Goal: Communication & Community: Answer question/provide support

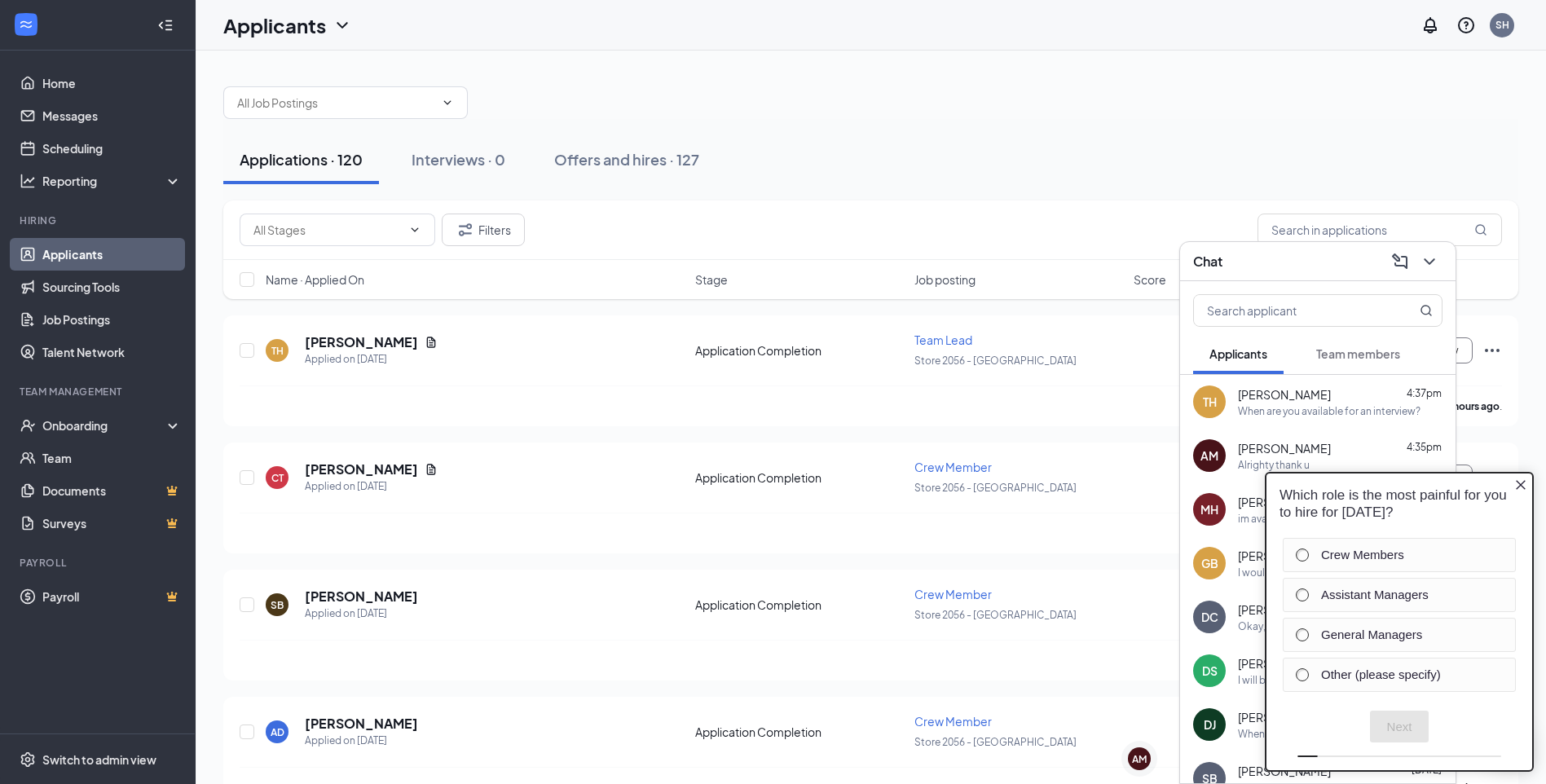
drag, startPoint x: 1253, startPoint y: 456, endPoint x: 1520, endPoint y: 484, distance: 268.5
click at [1520, 484] on icon "Close button" at bounding box center [1520, 484] width 10 height 10
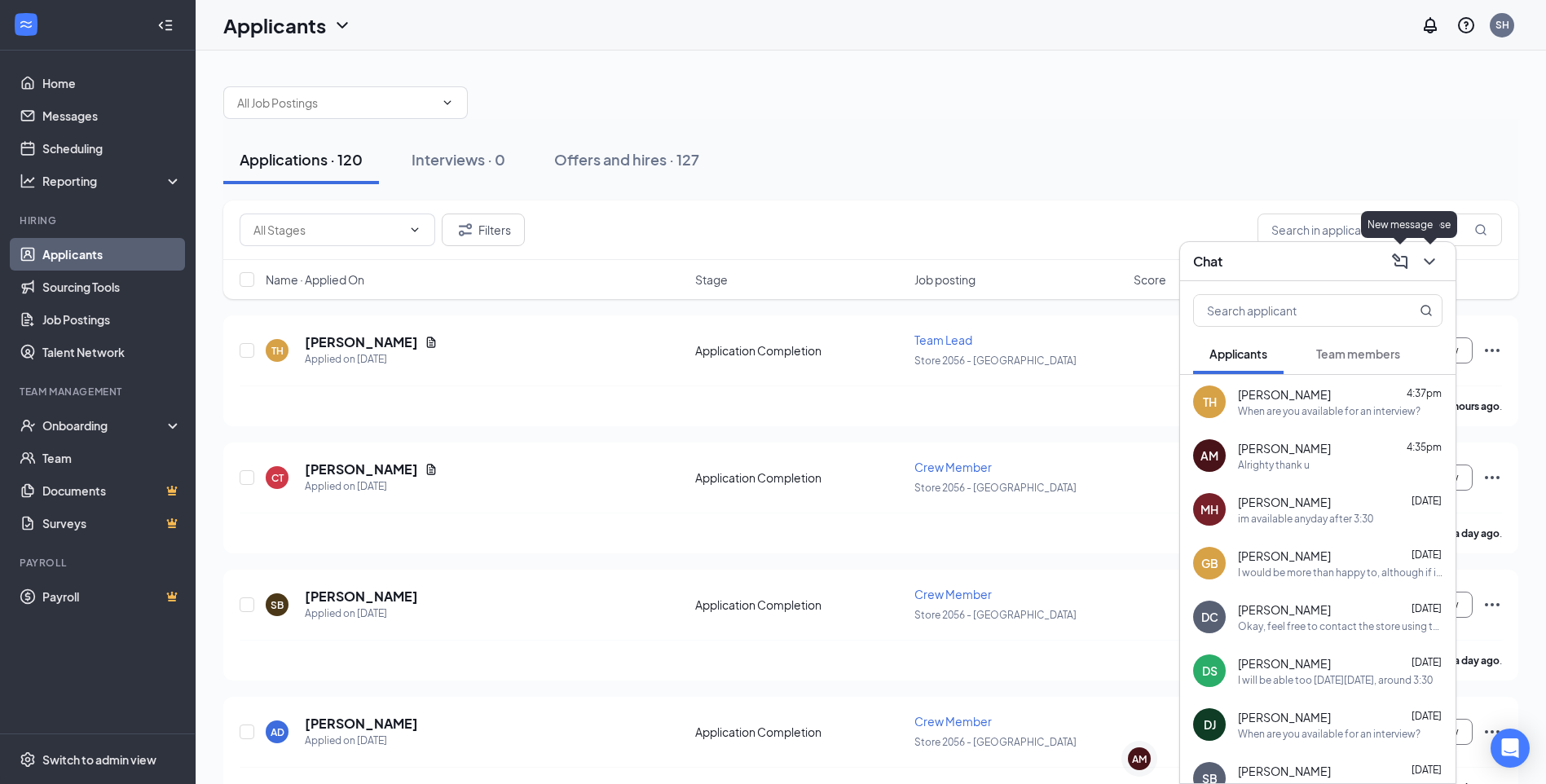
click at [1433, 260] on icon "ChevronDown" at bounding box center [1429, 261] width 11 height 6
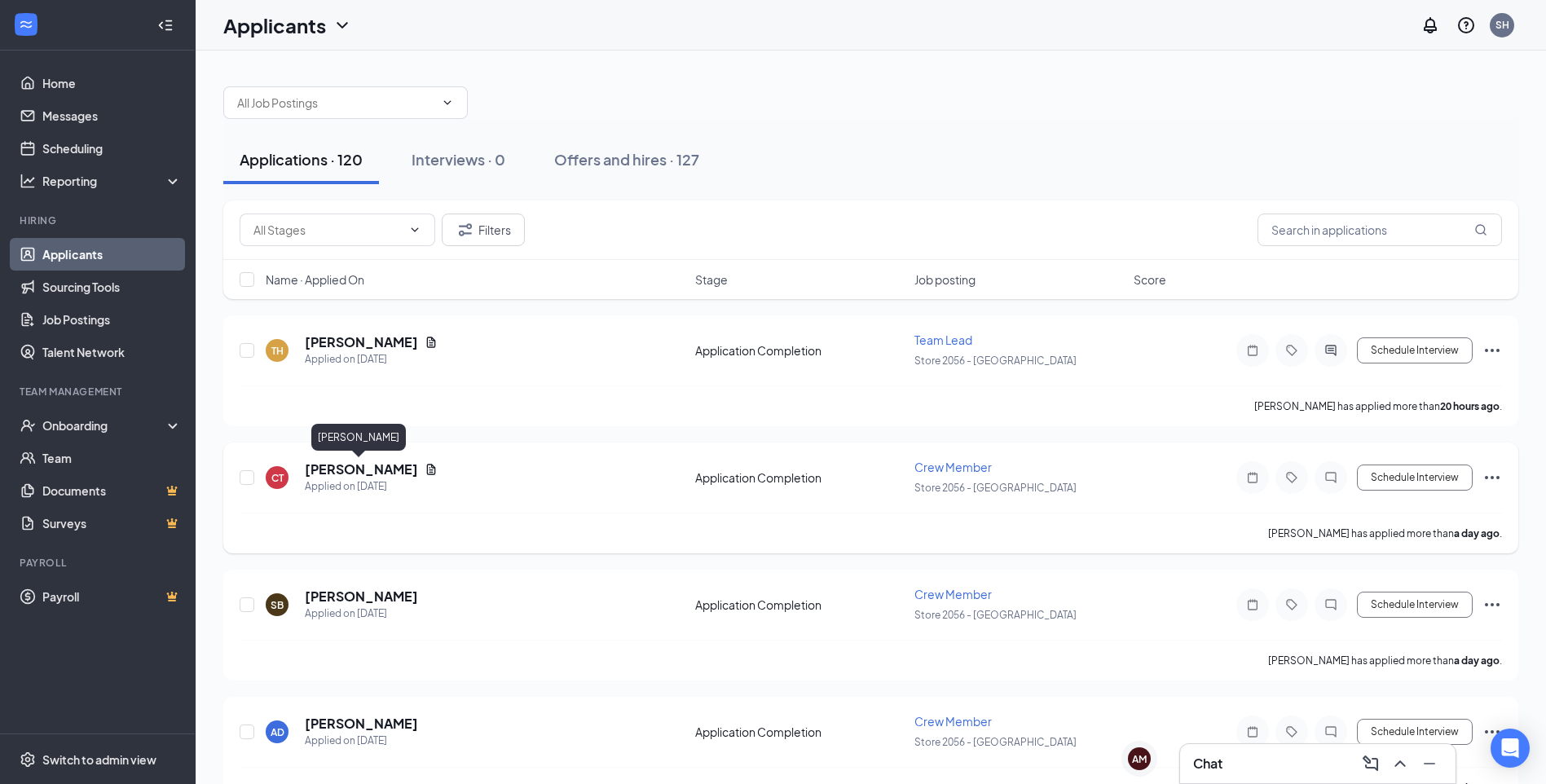
click at [365, 466] on h5 "[PERSON_NAME]" at bounding box center [361, 470] width 113 height 18
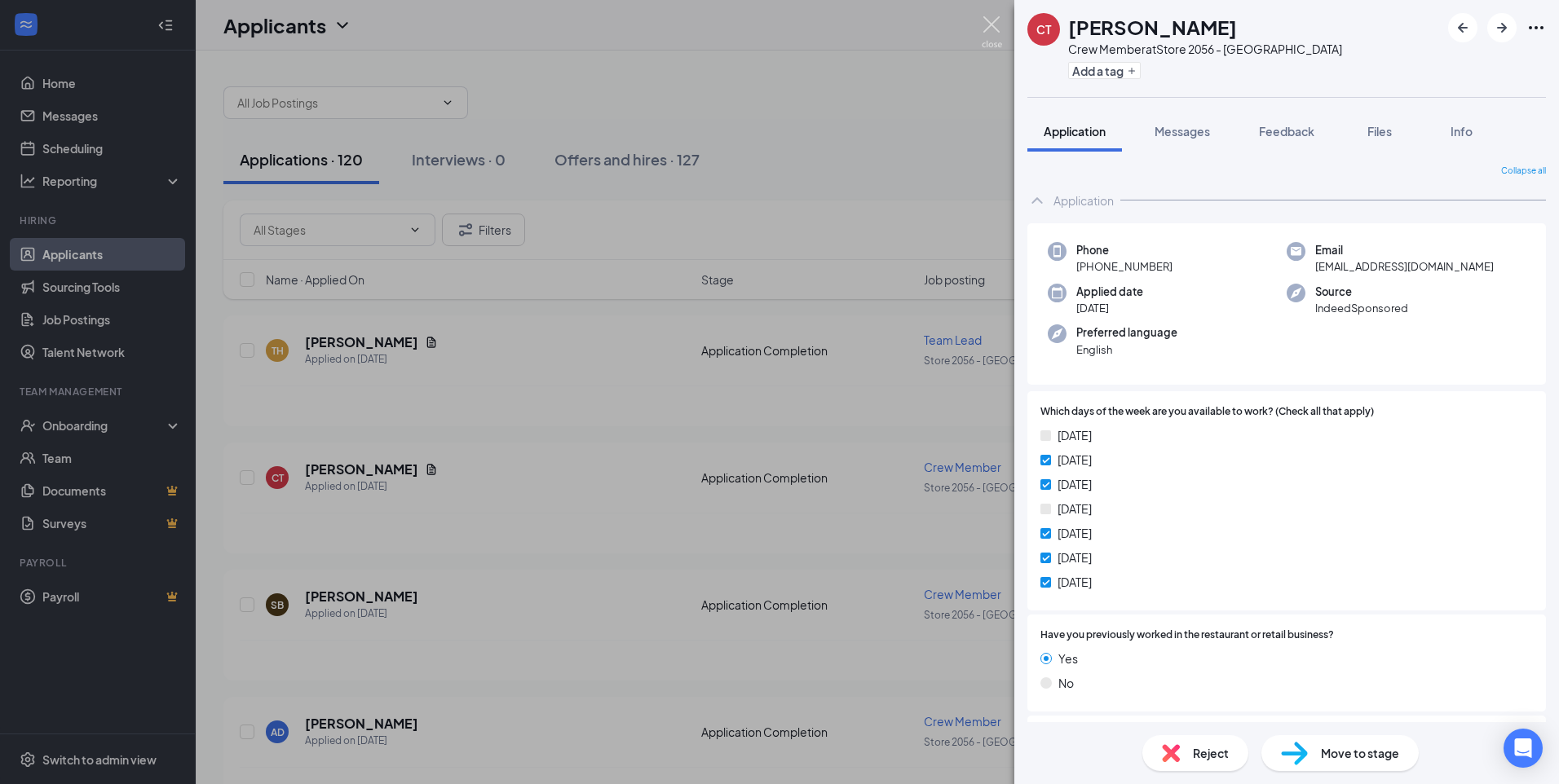
click at [991, 28] on img at bounding box center [992, 32] width 21 height 32
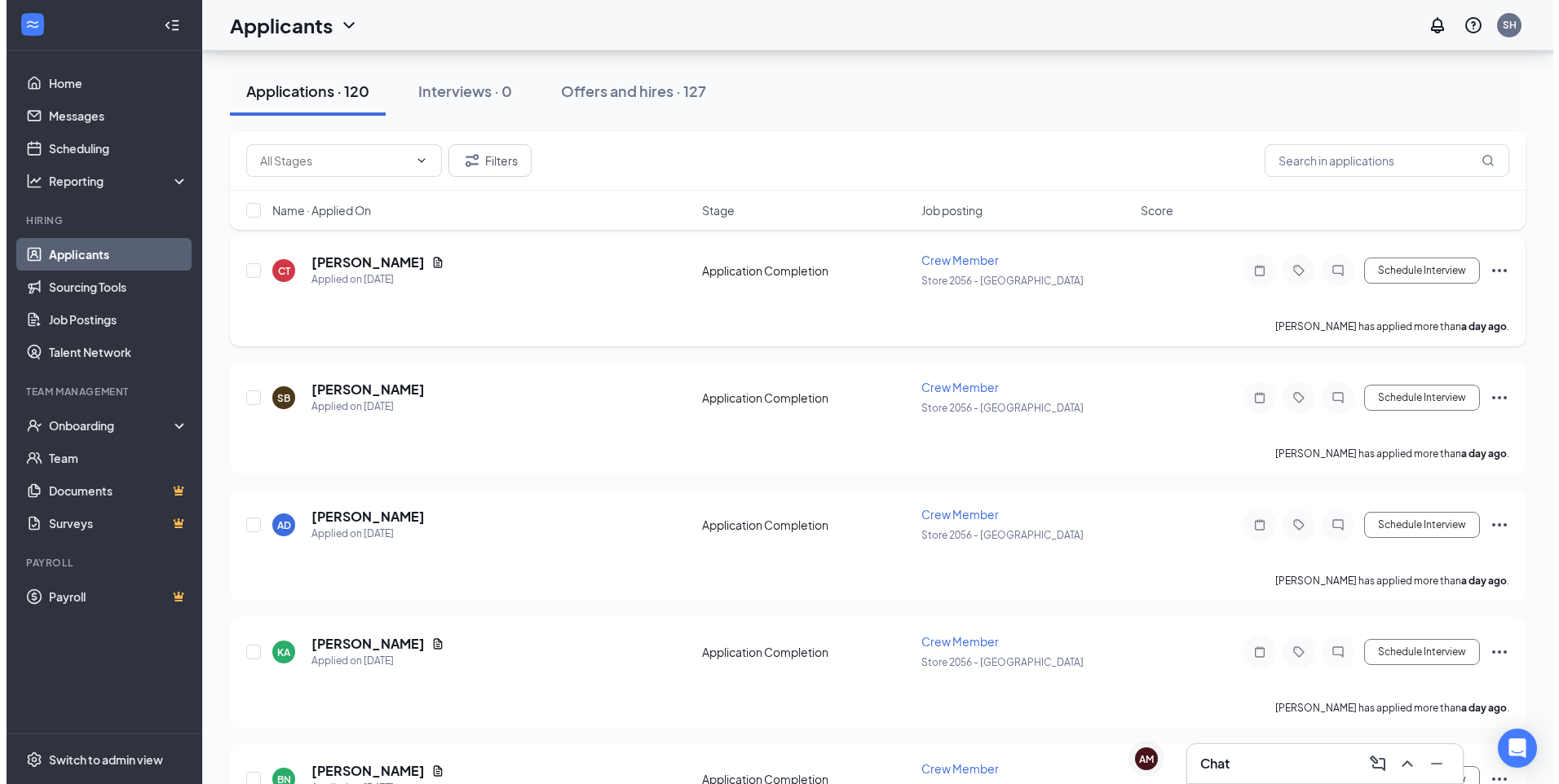
scroll to position [245, 0]
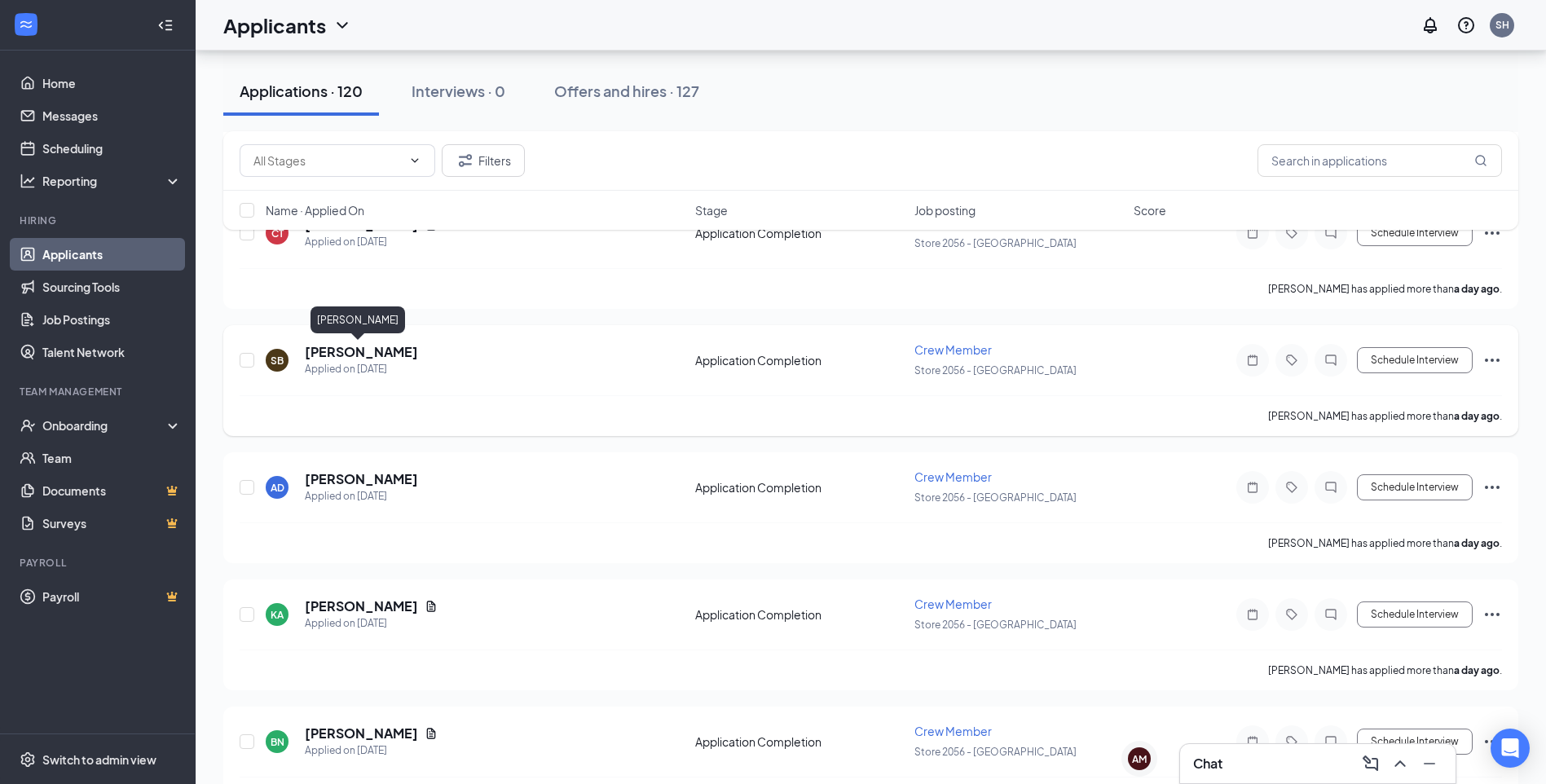
click at [351, 348] on h5 "[PERSON_NAME]" at bounding box center [361, 352] width 113 height 18
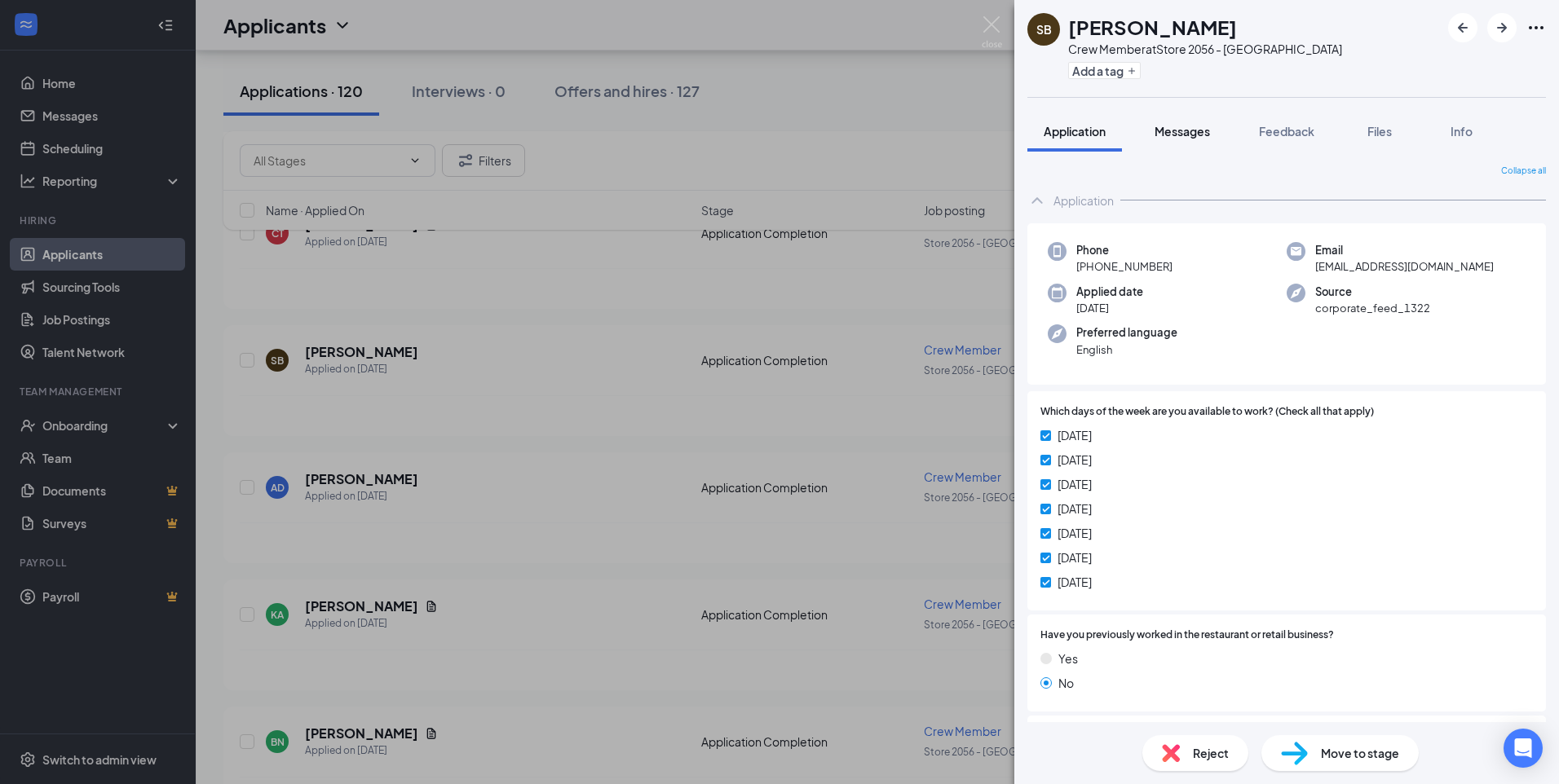
click at [1178, 133] on span "Messages" at bounding box center [1182, 131] width 55 height 14
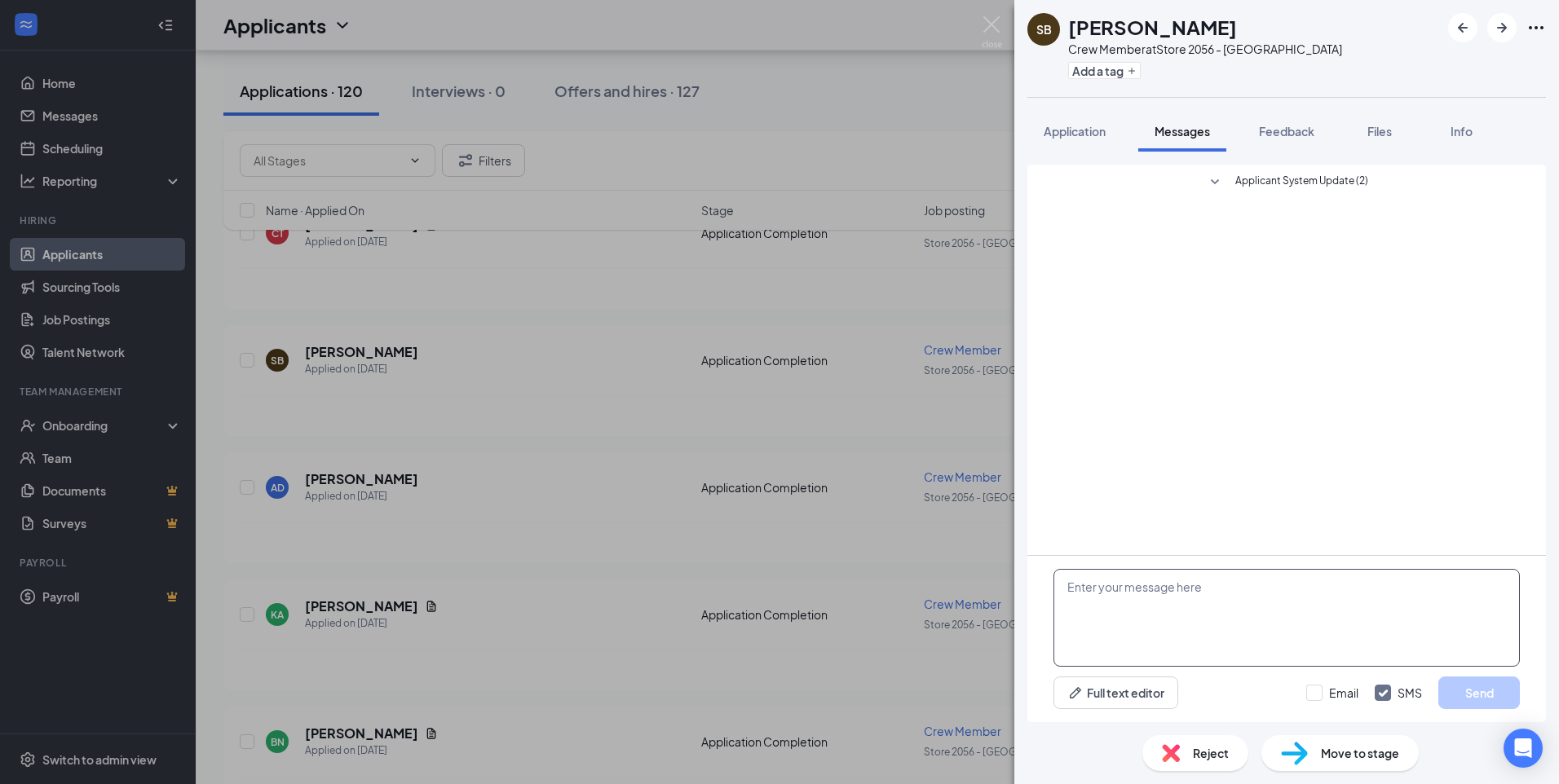
click at [1122, 586] on textarea at bounding box center [1287, 618] width 466 height 98
type textarea "When are you available for an interview?"
click at [1477, 695] on button "Send" at bounding box center [1479, 692] width 81 height 33
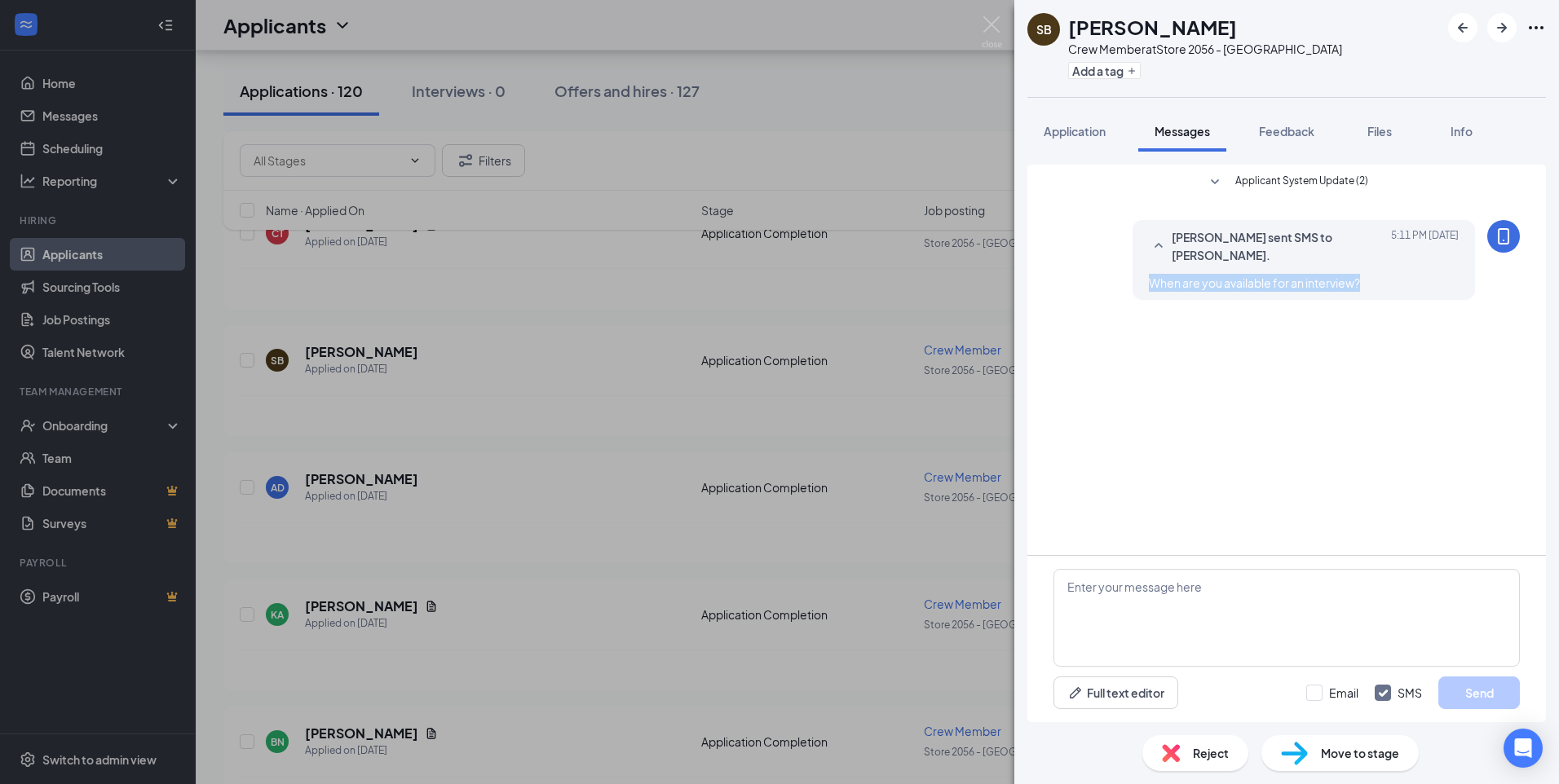
drag, startPoint x: 1150, startPoint y: 279, endPoint x: 1371, endPoint y: 279, distance: 221.0
click at [1371, 279] on div "When are you available for an interview?" at bounding box center [1303, 283] width 310 height 18
drag, startPoint x: 1371, startPoint y: 279, endPoint x: 1337, endPoint y: 278, distance: 34.0
copy span "When are you available for an interview?"
click at [988, 23] on img at bounding box center [992, 32] width 21 height 32
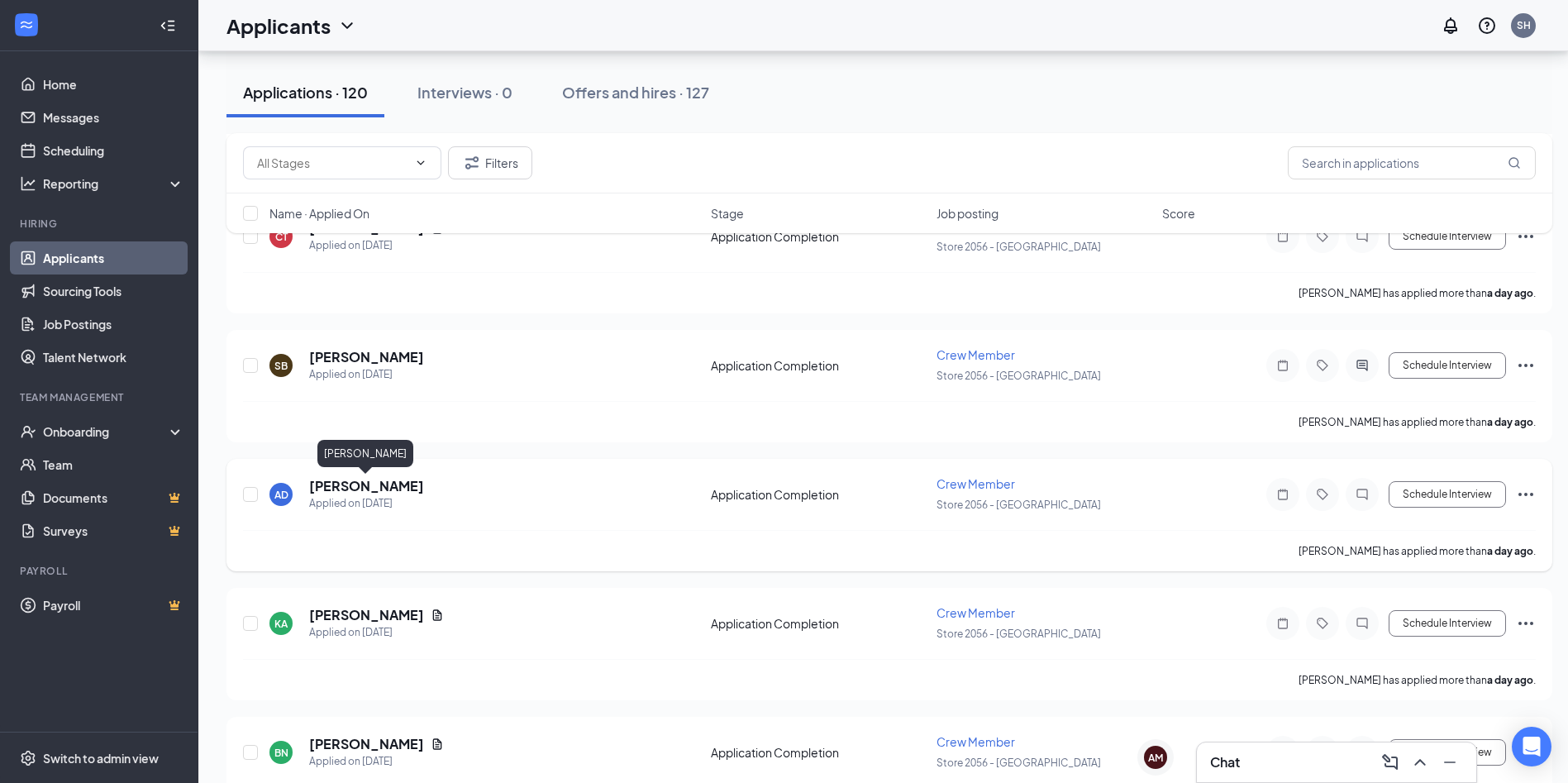
click at [353, 486] on h5 "[PERSON_NAME]" at bounding box center [366, 487] width 115 height 18
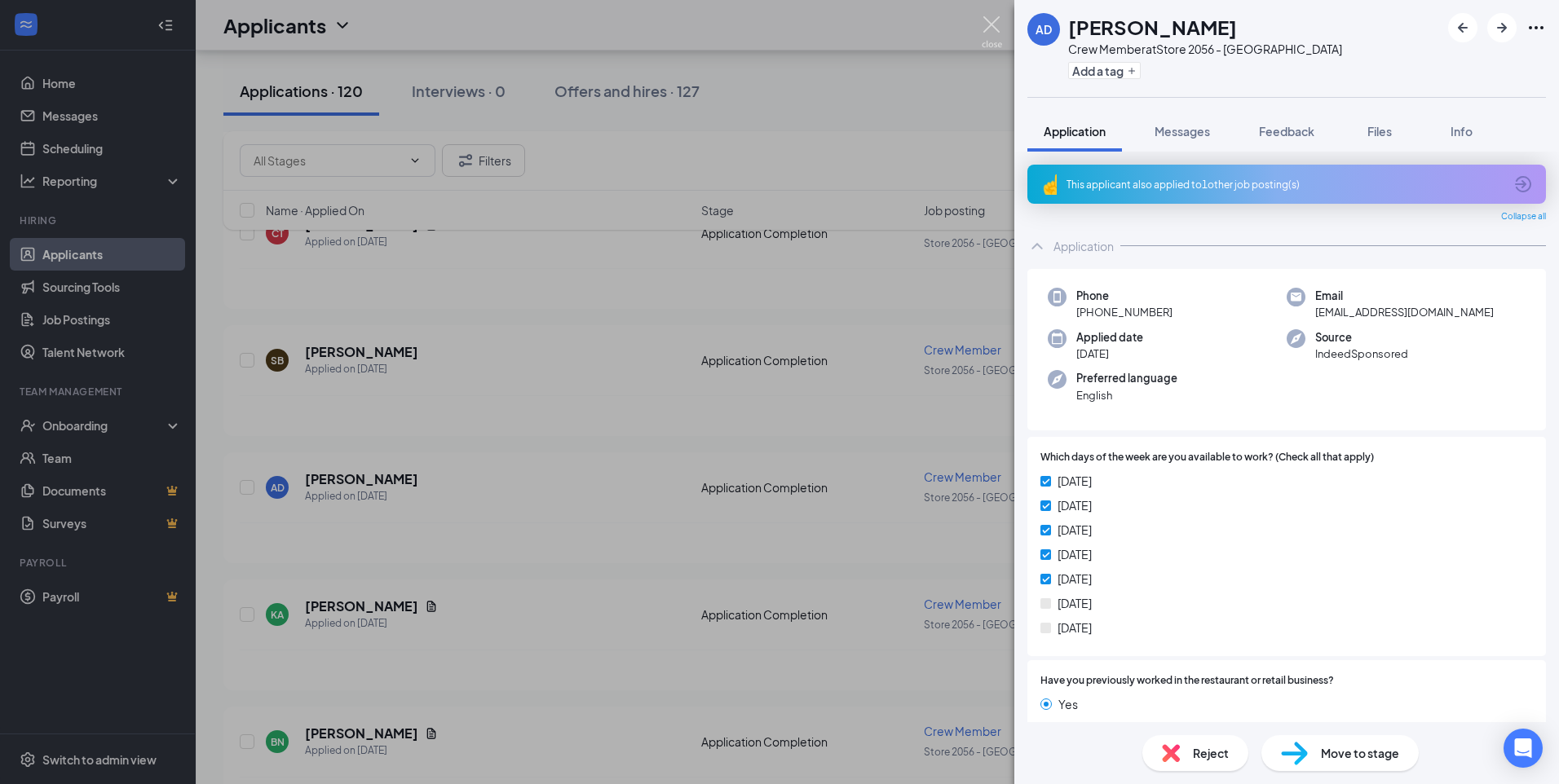
click at [993, 18] on img at bounding box center [992, 32] width 21 height 32
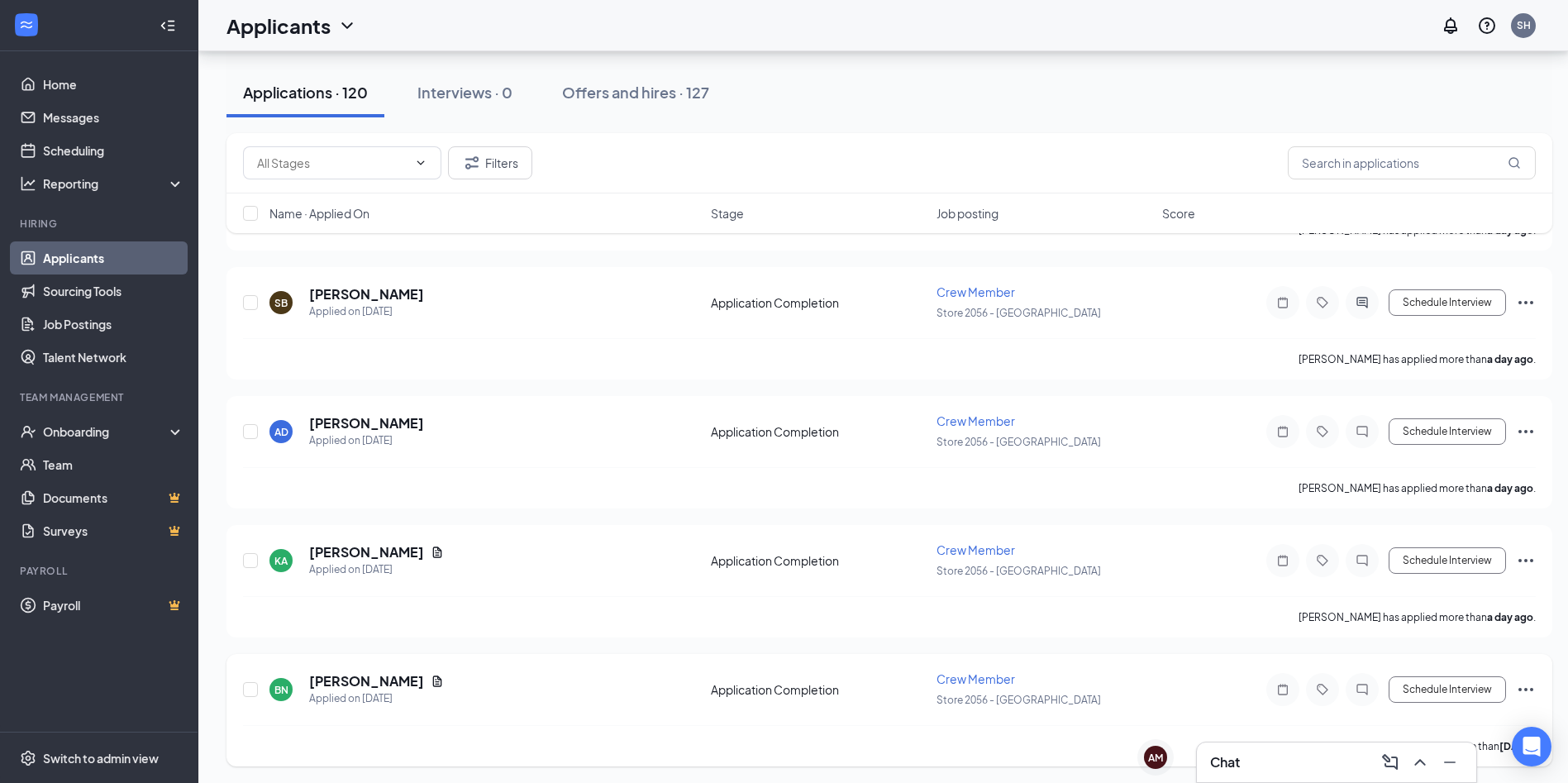
scroll to position [497, 0]
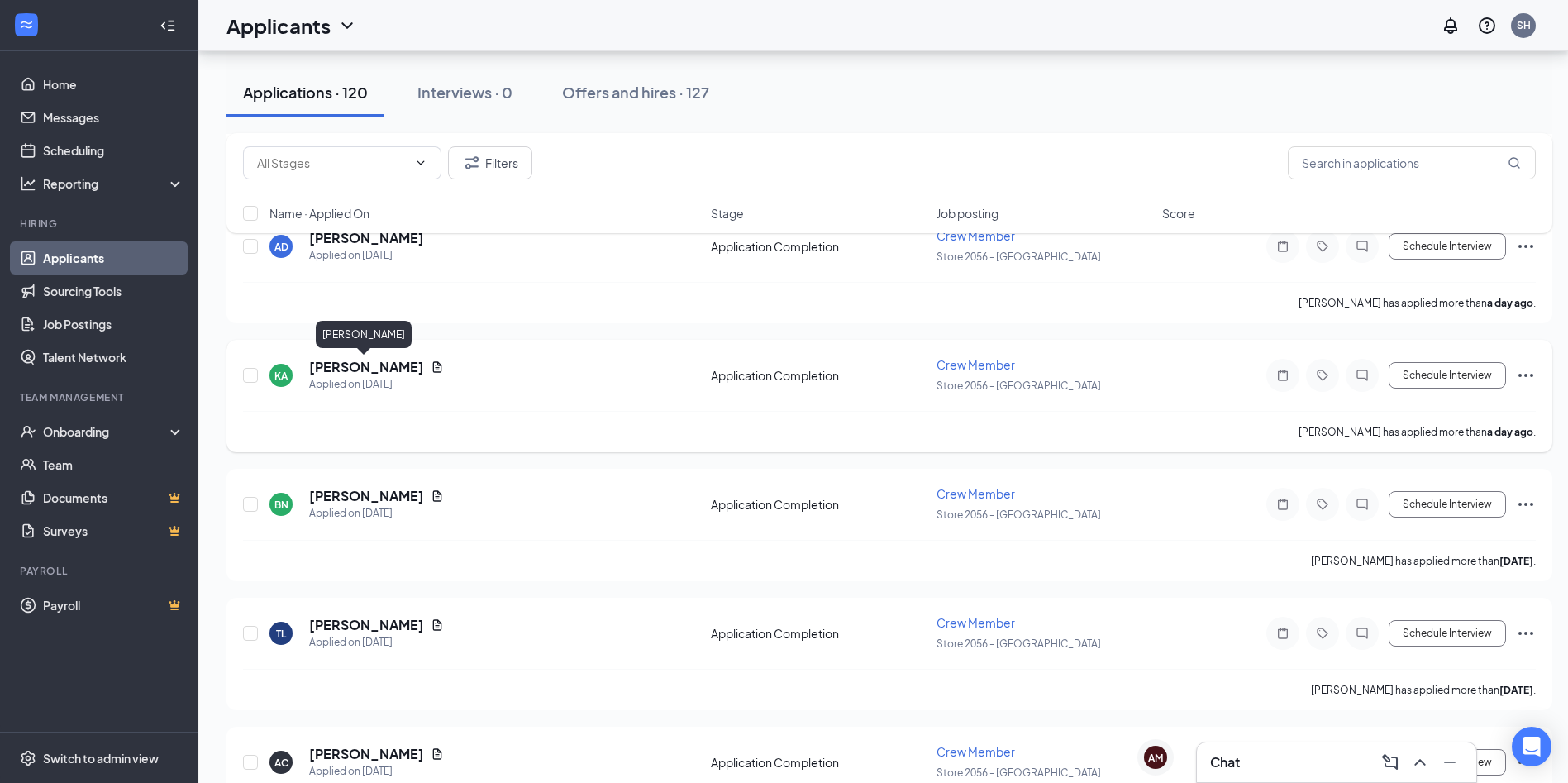
click at [365, 369] on h5 "[PERSON_NAME]" at bounding box center [366, 367] width 115 height 18
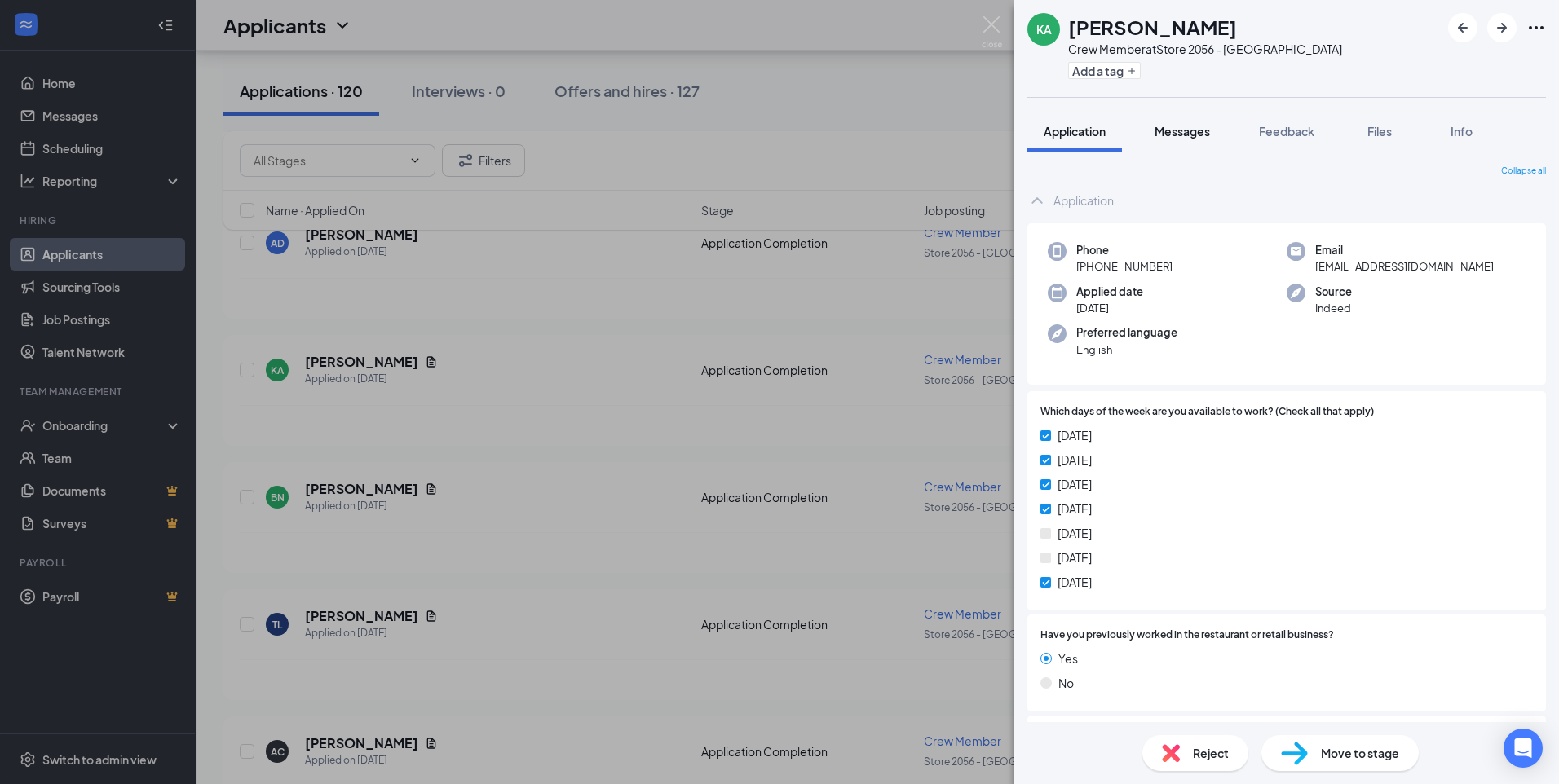
click at [1169, 129] on span "Messages" at bounding box center [1182, 131] width 55 height 14
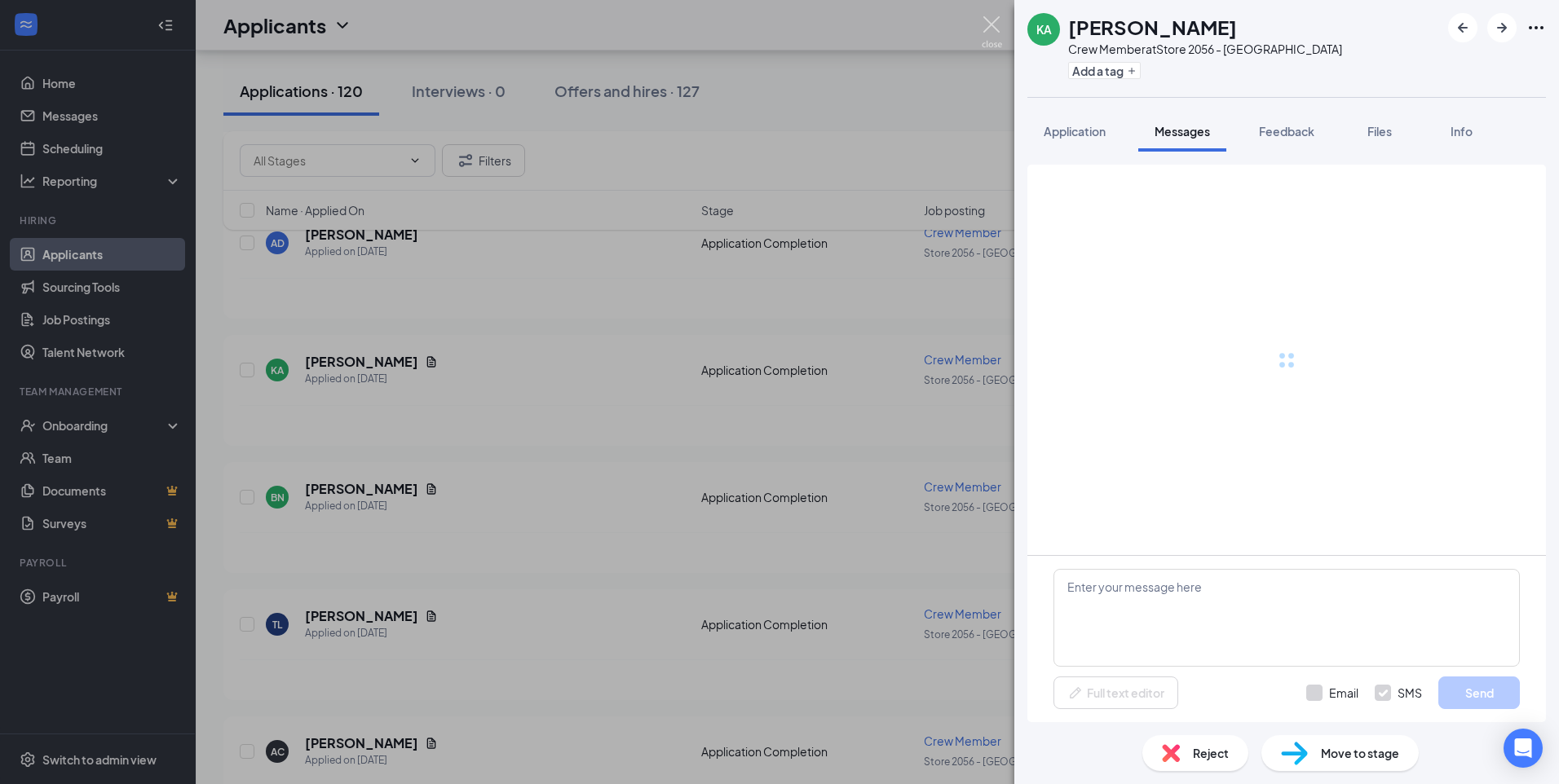
click at [984, 28] on img at bounding box center [992, 32] width 21 height 32
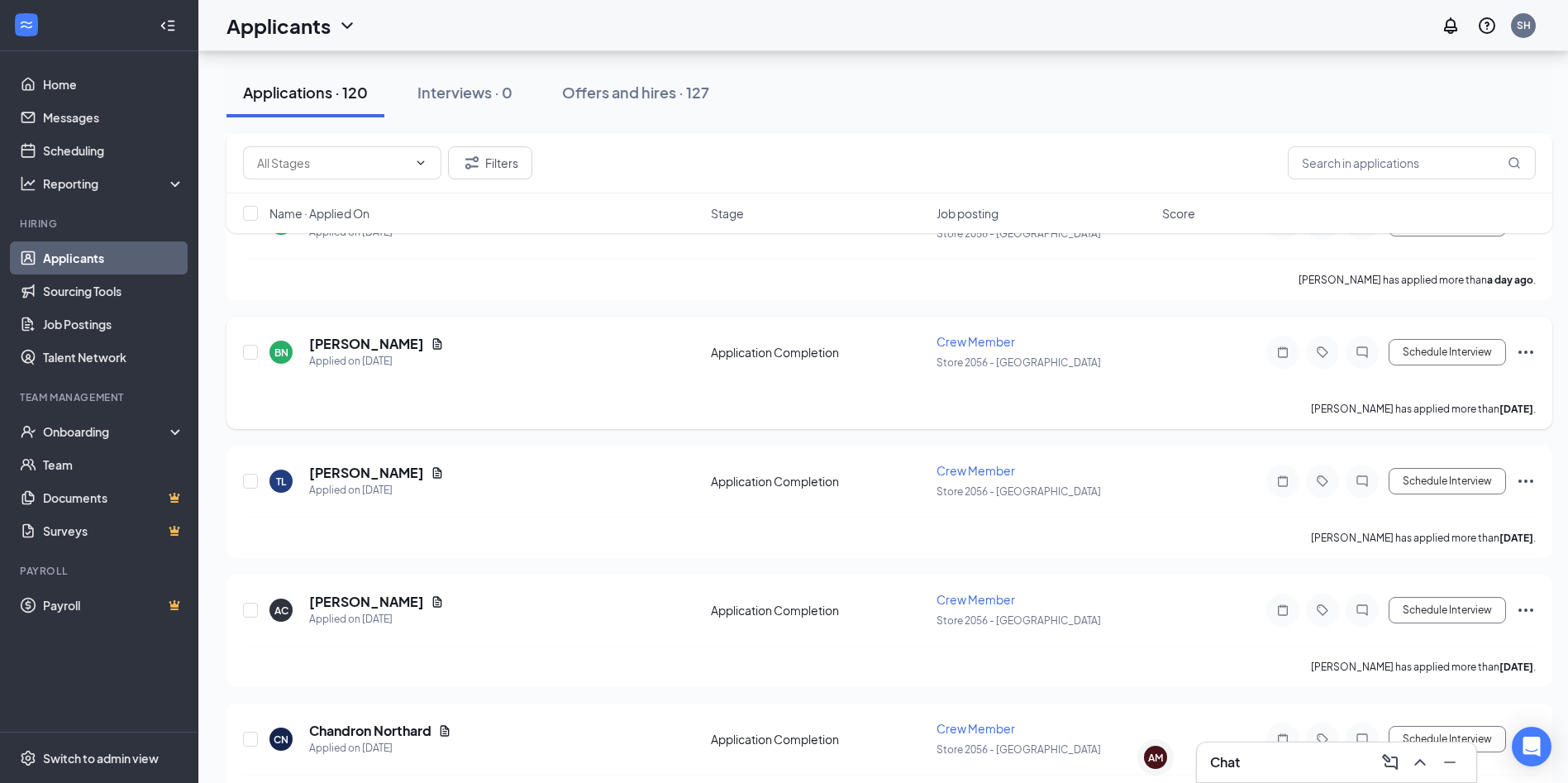
scroll to position [662, 0]
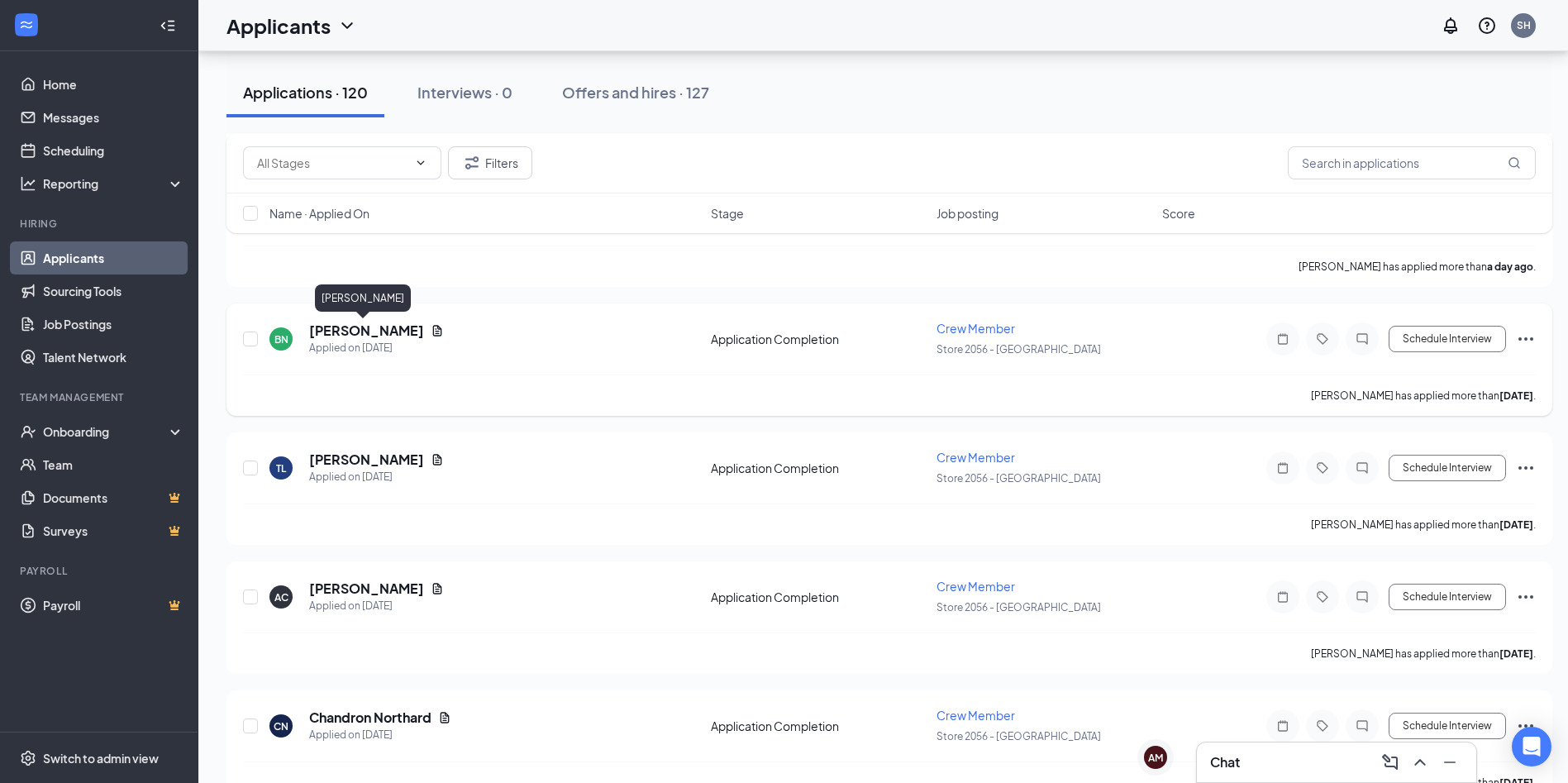
click at [343, 334] on h5 "[PERSON_NAME]" at bounding box center [366, 331] width 115 height 18
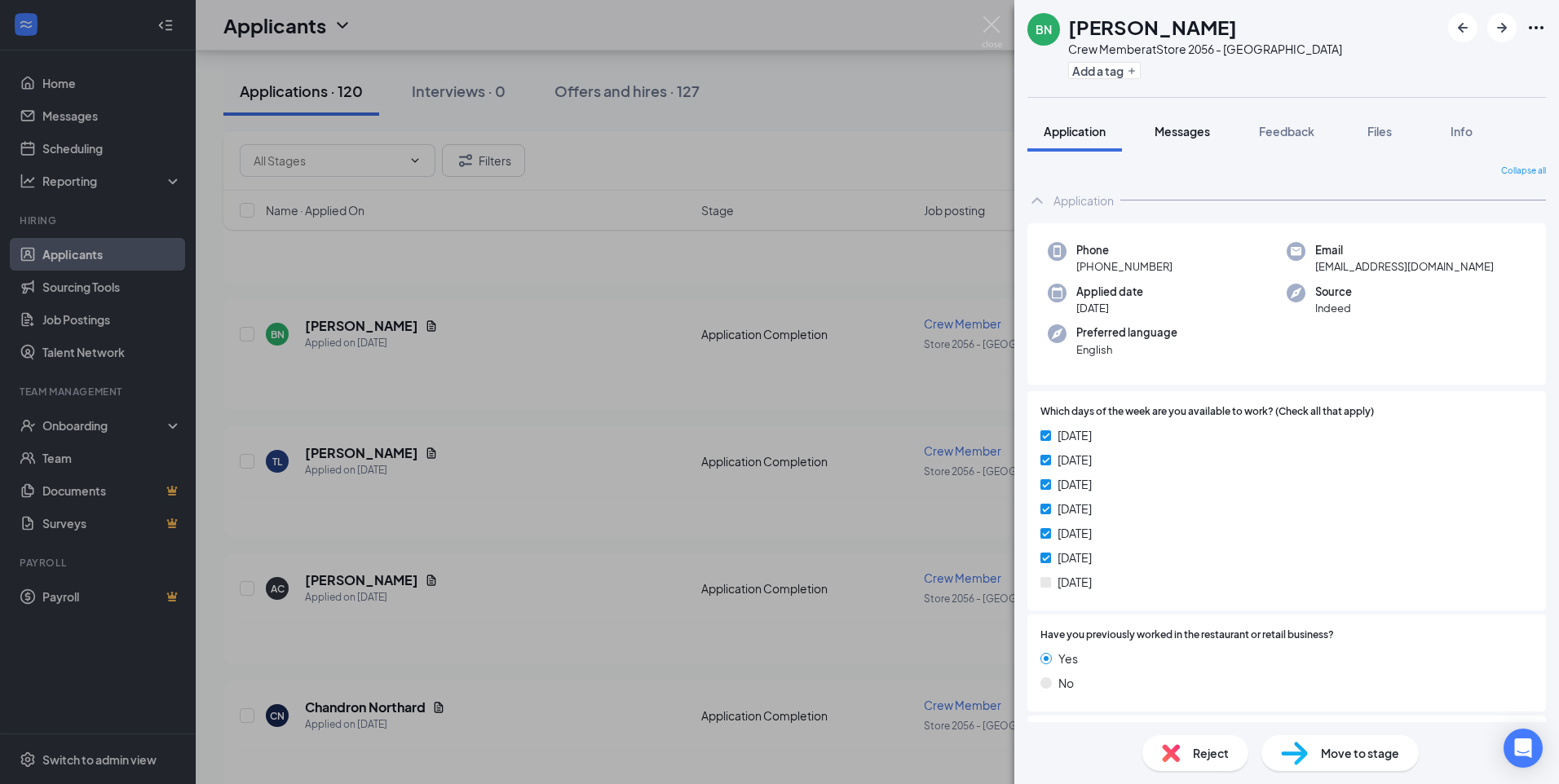
click at [1181, 132] on span "Messages" at bounding box center [1182, 131] width 55 height 14
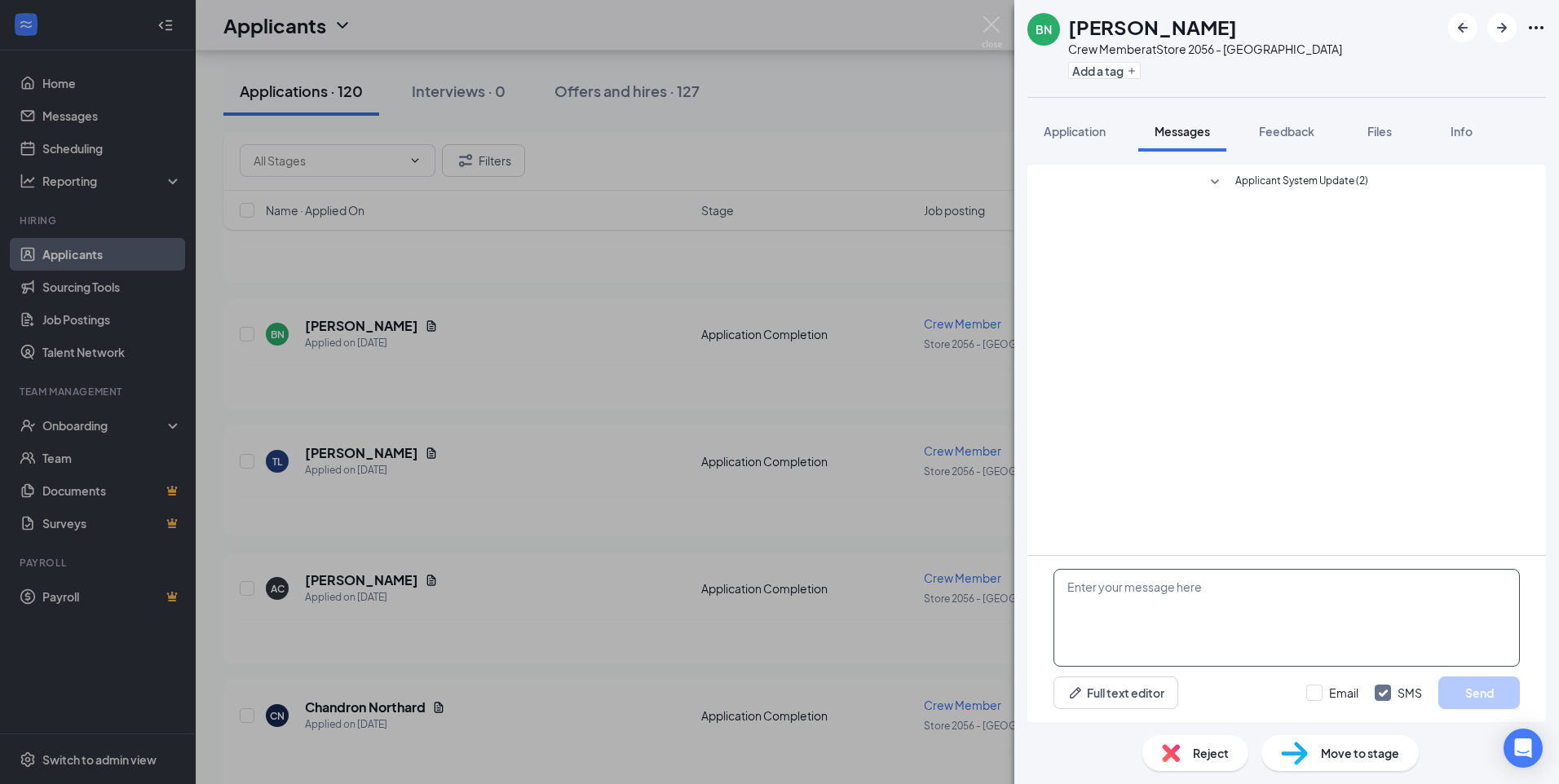
paste textarea "When are you available for an interview?"
type textarea "When are you available for an interview?"
click at [1479, 703] on button "Send" at bounding box center [1479, 692] width 81 height 33
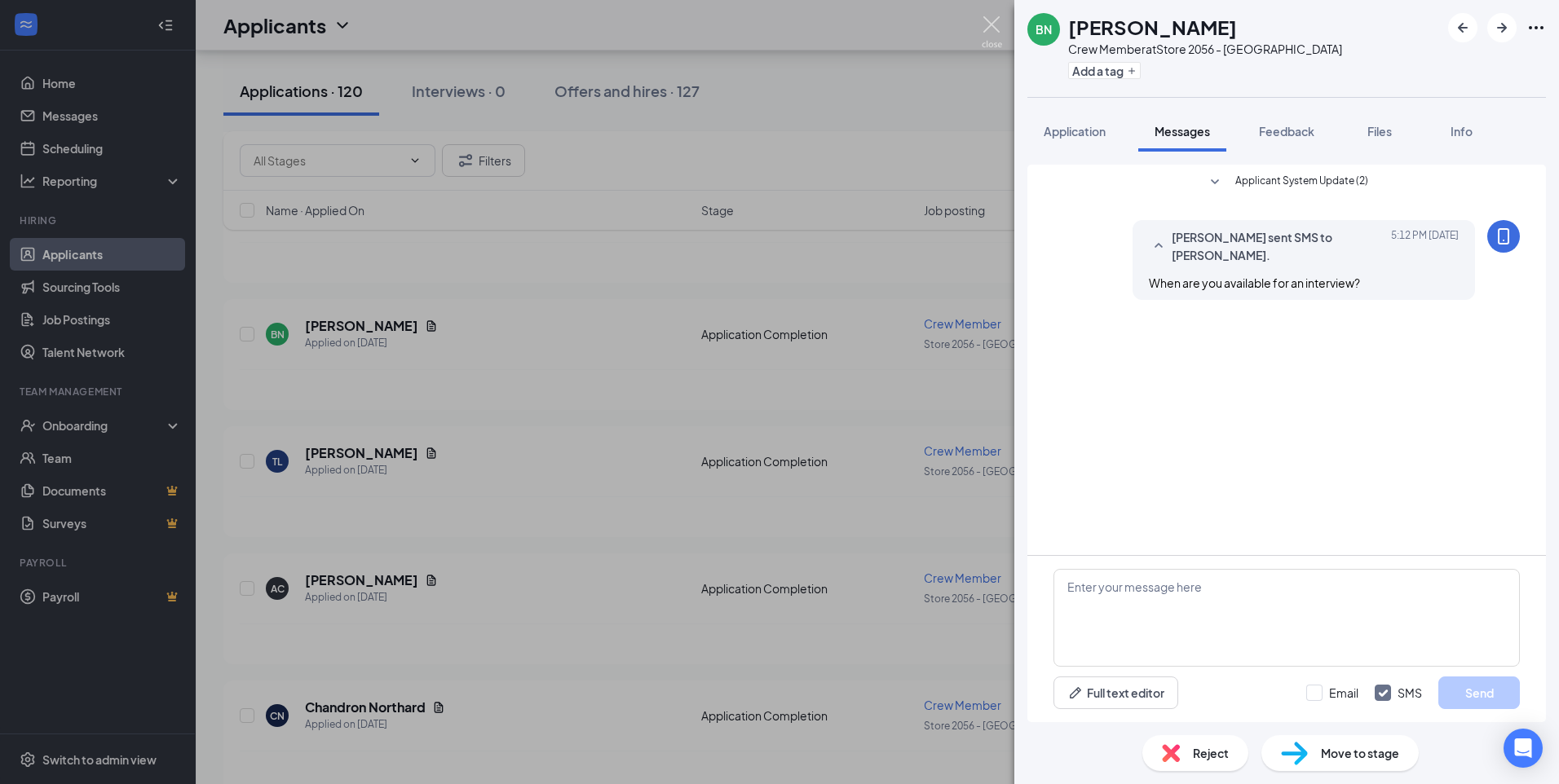
click at [985, 27] on img at bounding box center [992, 32] width 21 height 32
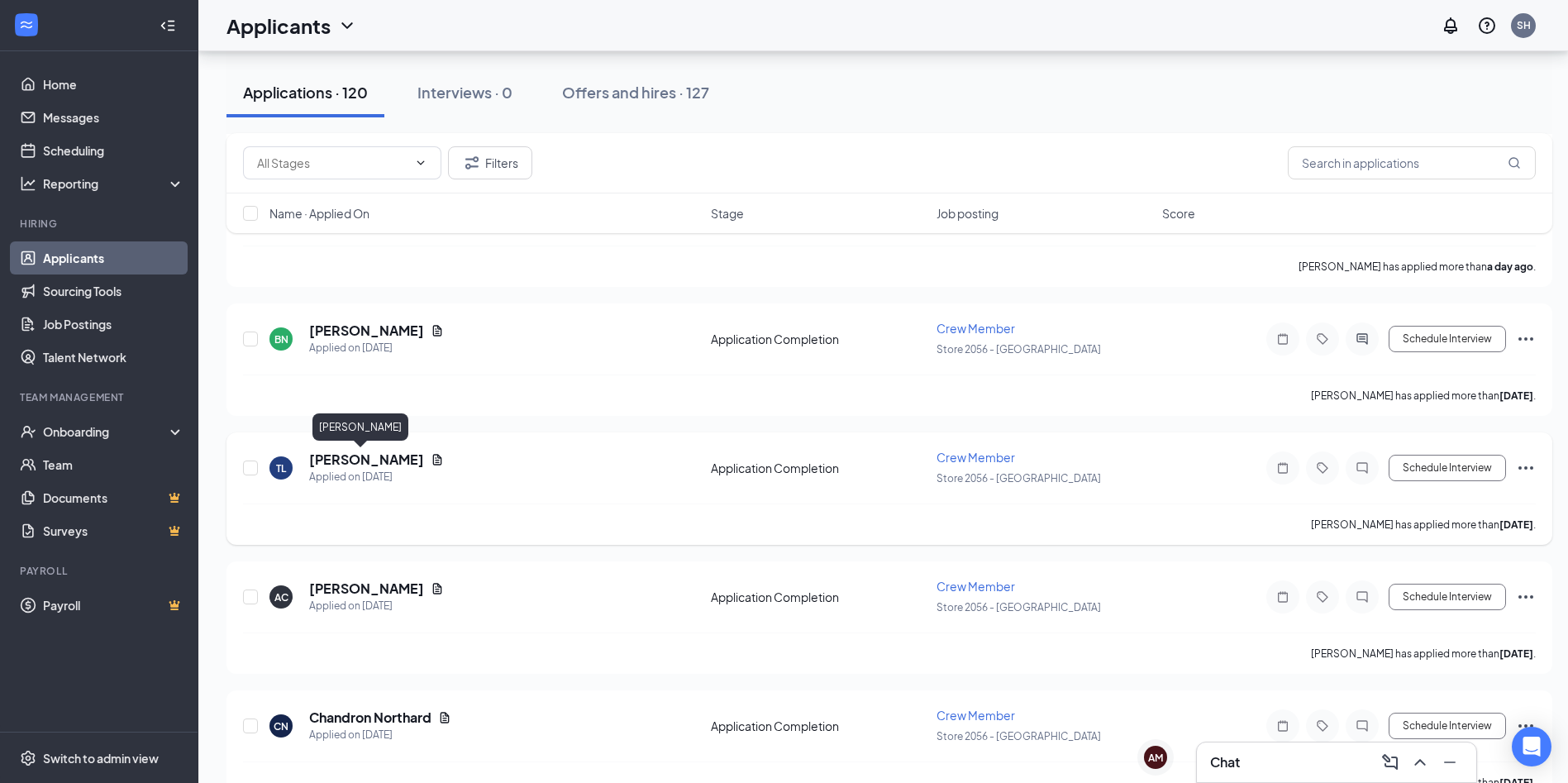
click at [359, 456] on h5 "[PERSON_NAME]" at bounding box center [366, 459] width 115 height 18
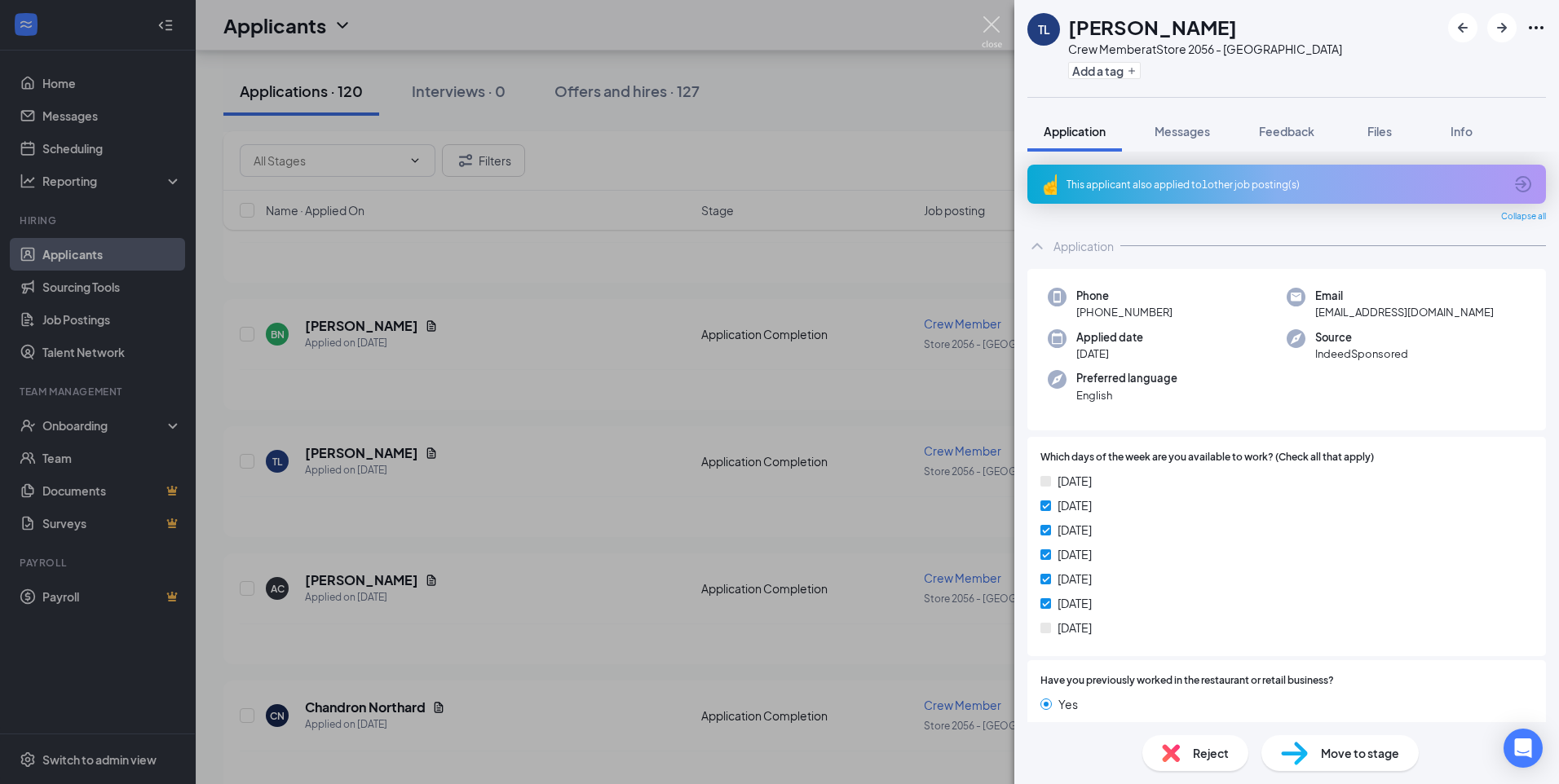
click at [990, 23] on img at bounding box center [992, 32] width 21 height 32
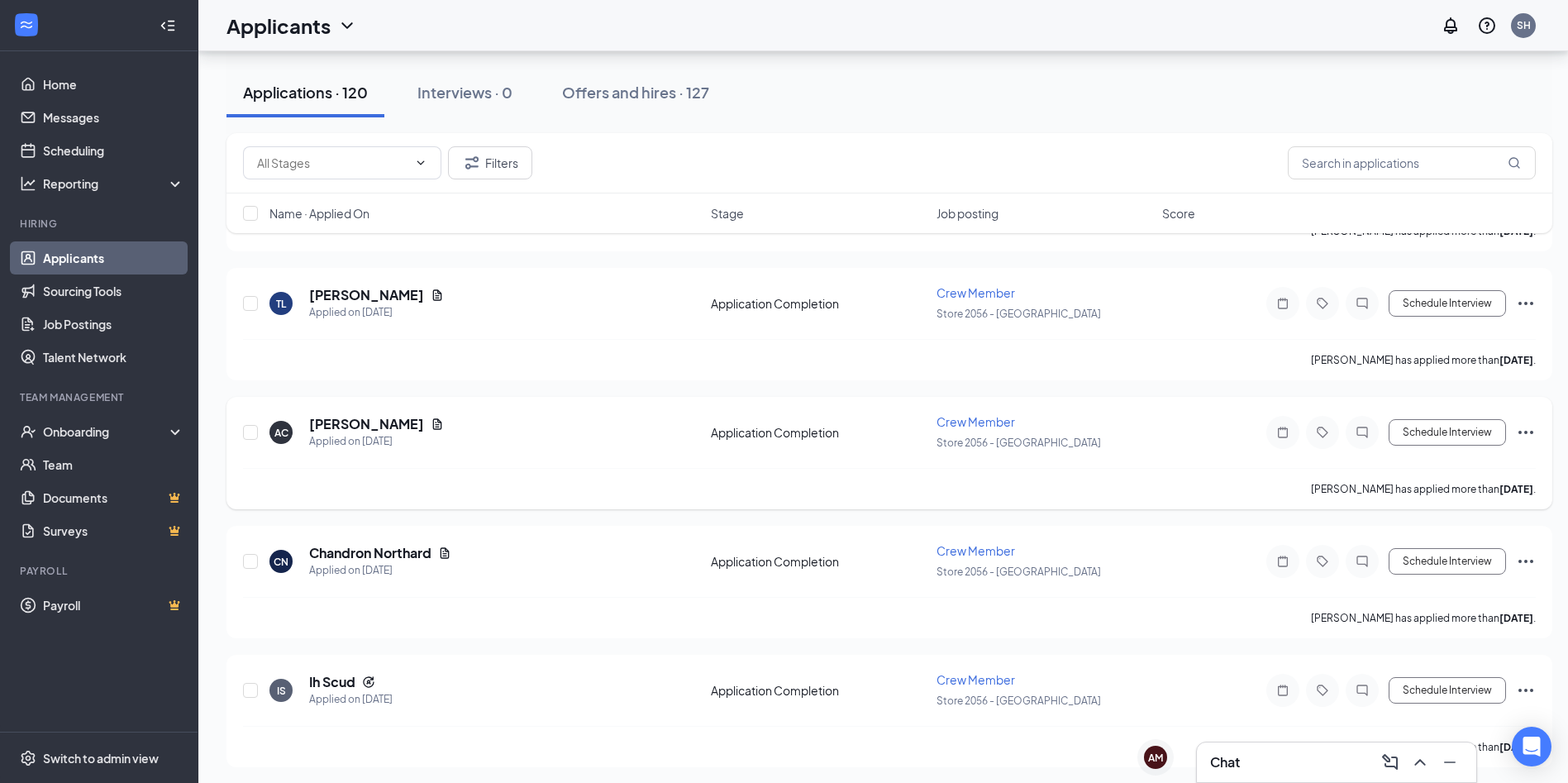
scroll to position [827, 0]
click at [409, 550] on h5 "Chandron Northard" at bounding box center [370, 553] width 122 height 18
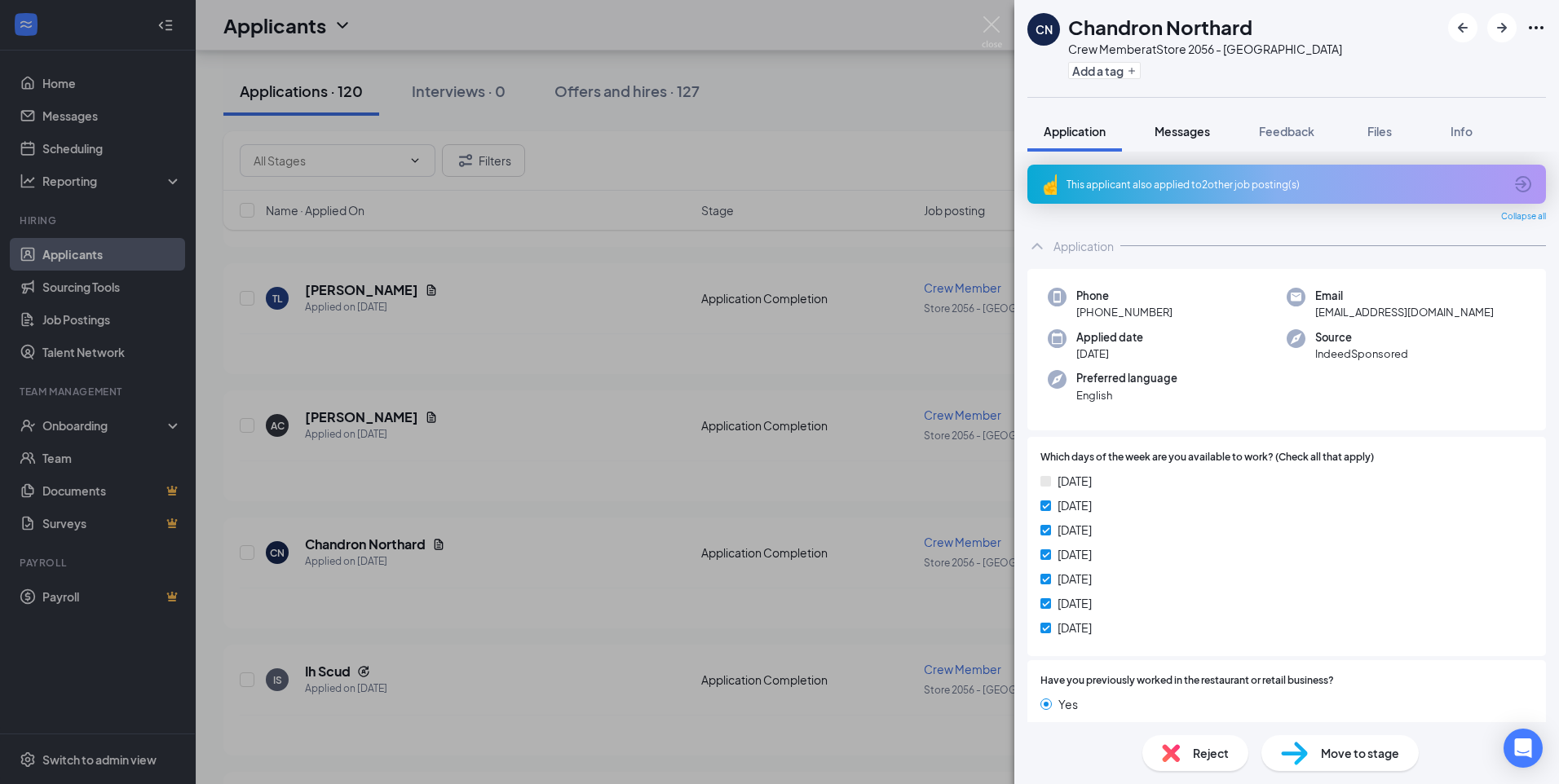
click at [1167, 124] on span "Messages" at bounding box center [1182, 131] width 55 height 14
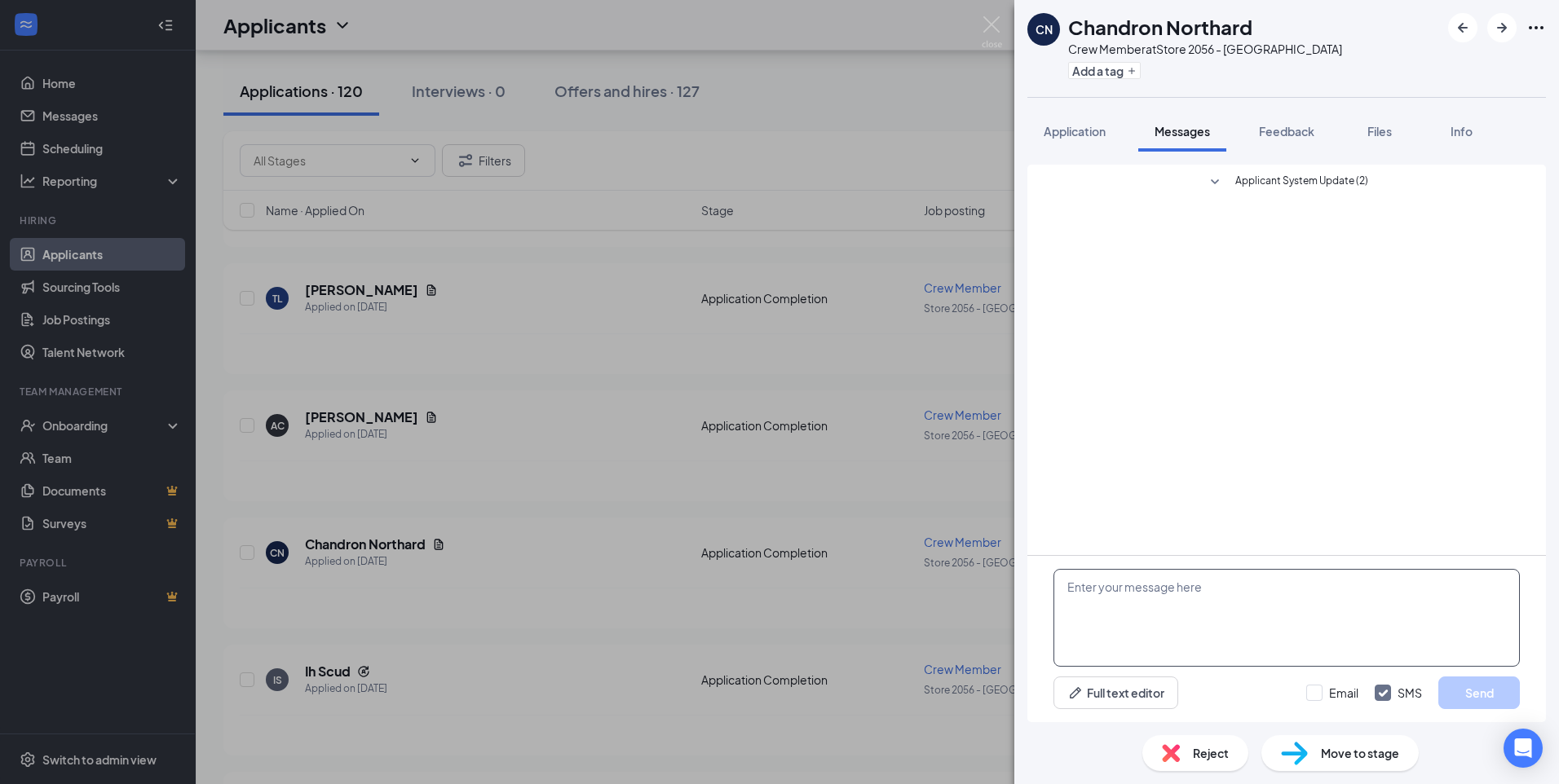
paste textarea "When are you available for an interview?"
type textarea "When are you available for an interview?"
click at [1465, 689] on button "Send" at bounding box center [1479, 692] width 81 height 33
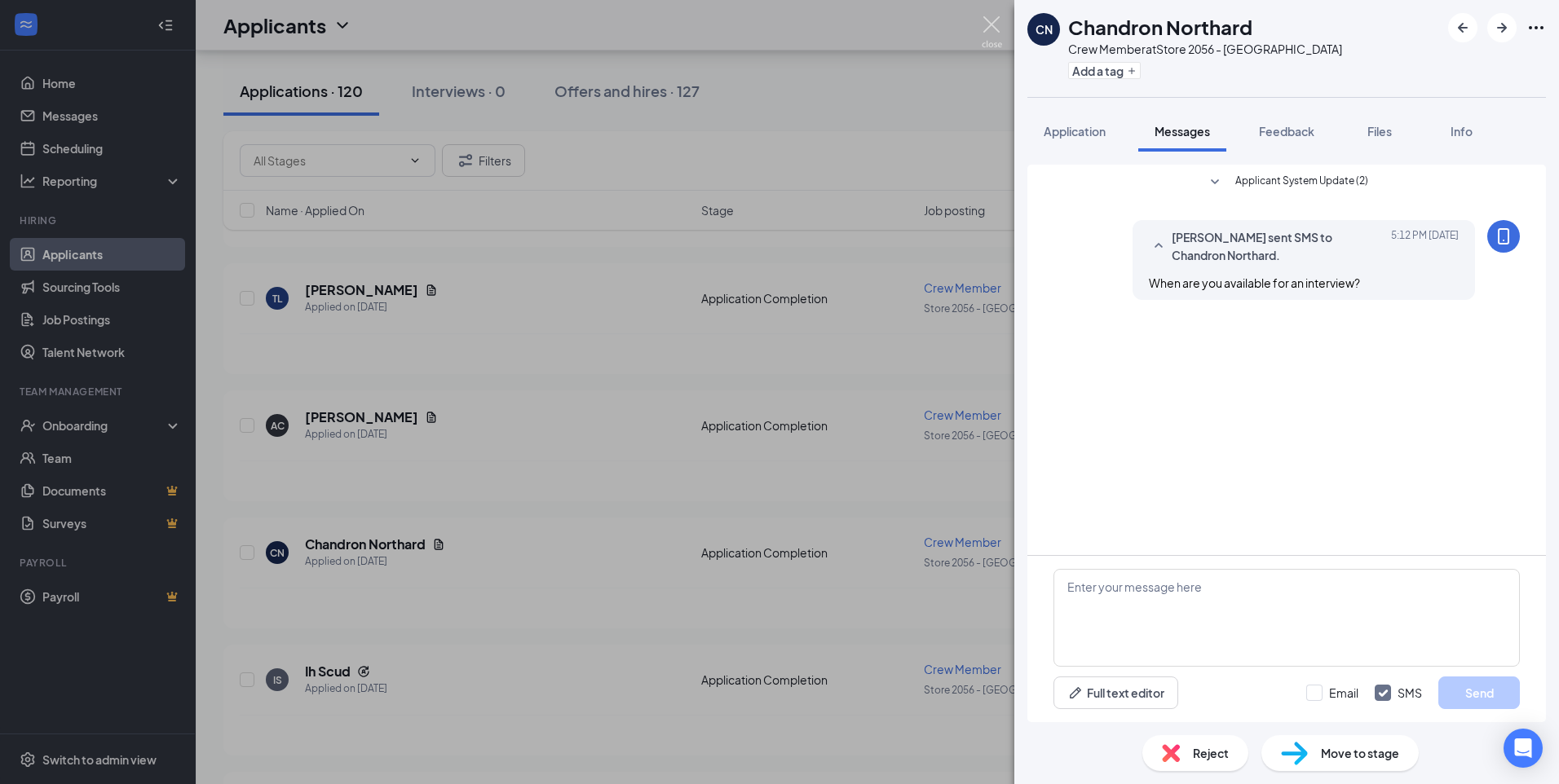
click at [987, 29] on img at bounding box center [992, 32] width 21 height 32
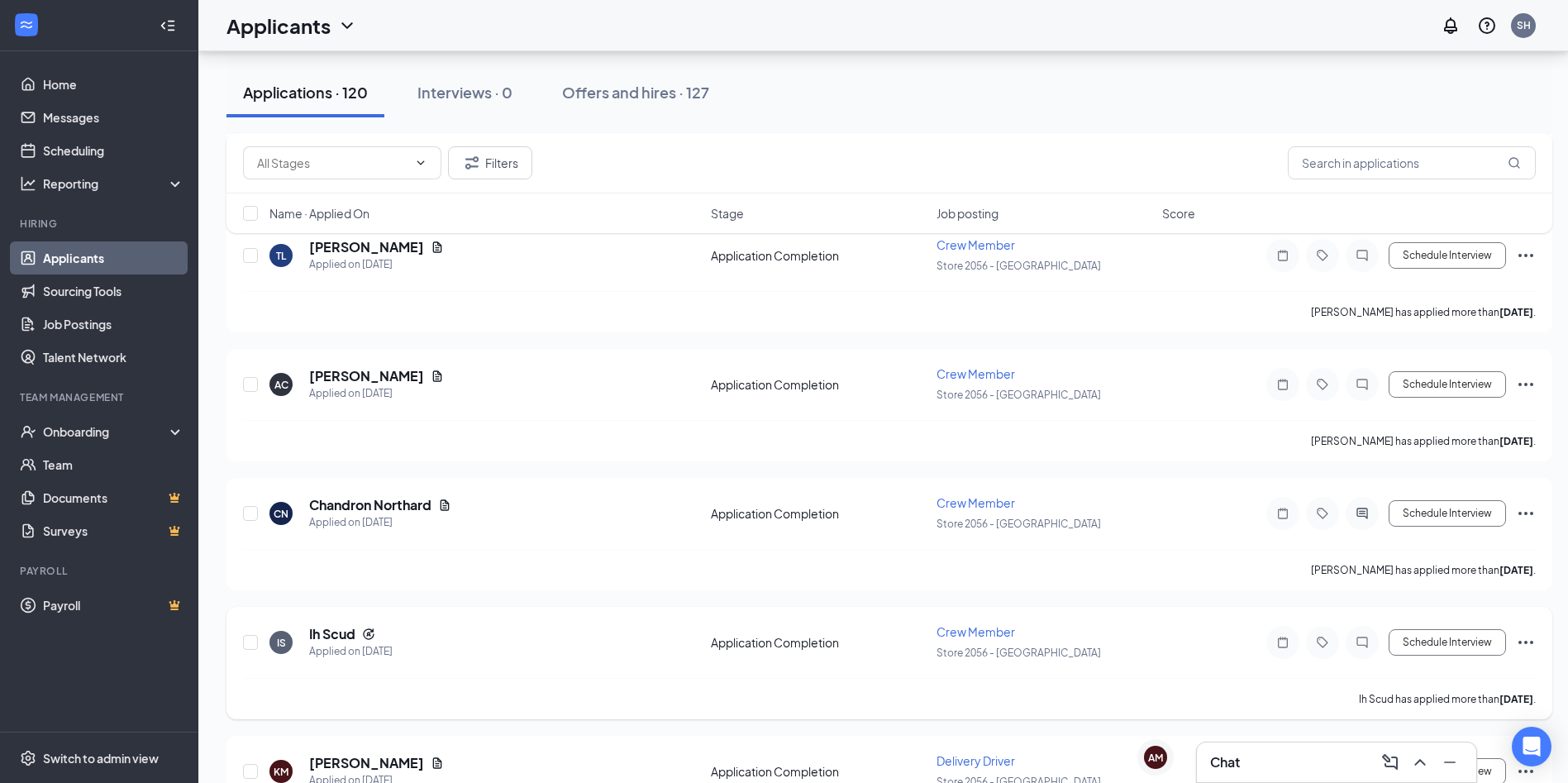
scroll to position [992, 0]
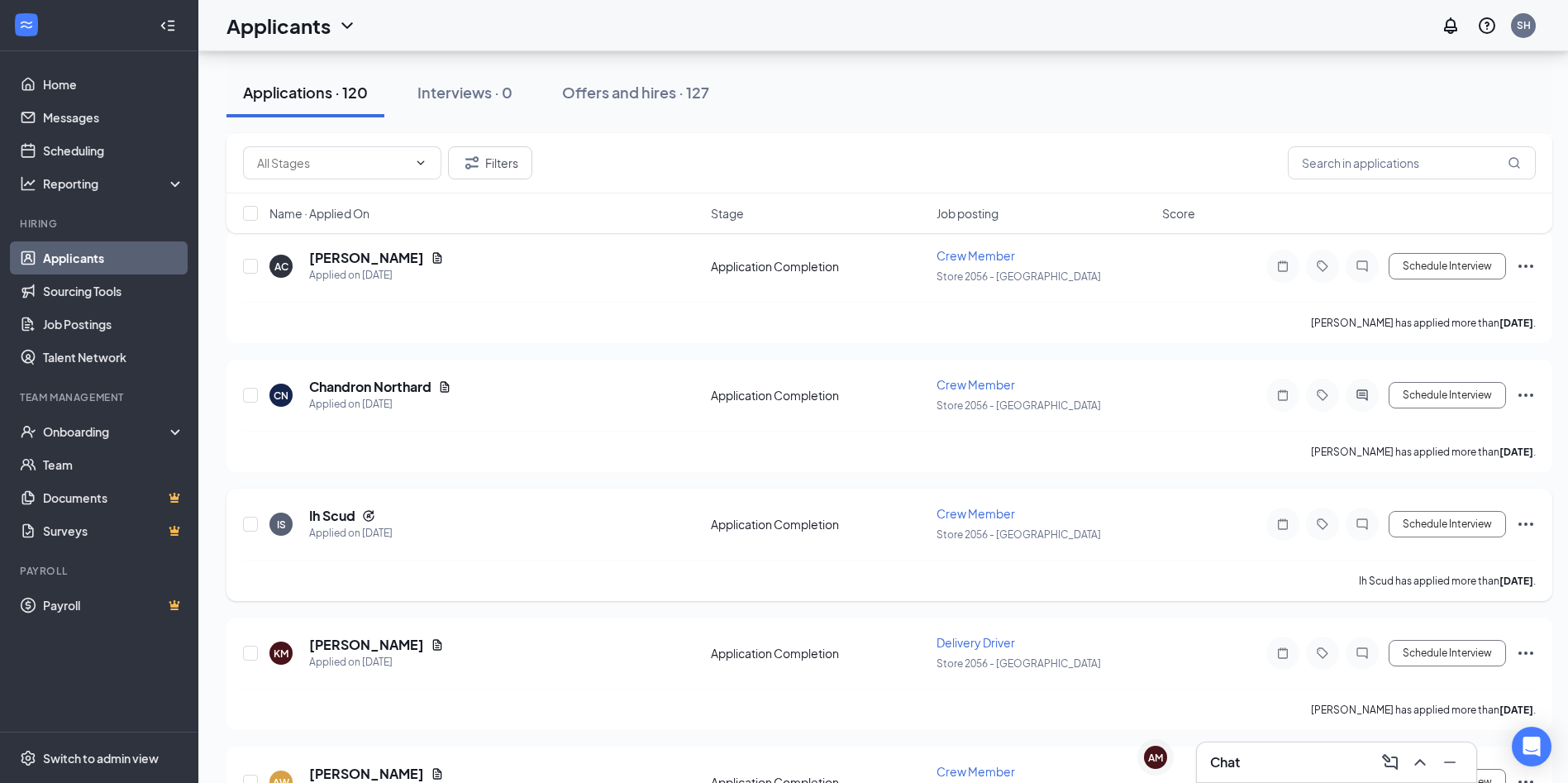
click at [996, 508] on span "Crew Member" at bounding box center [976, 513] width 79 height 14
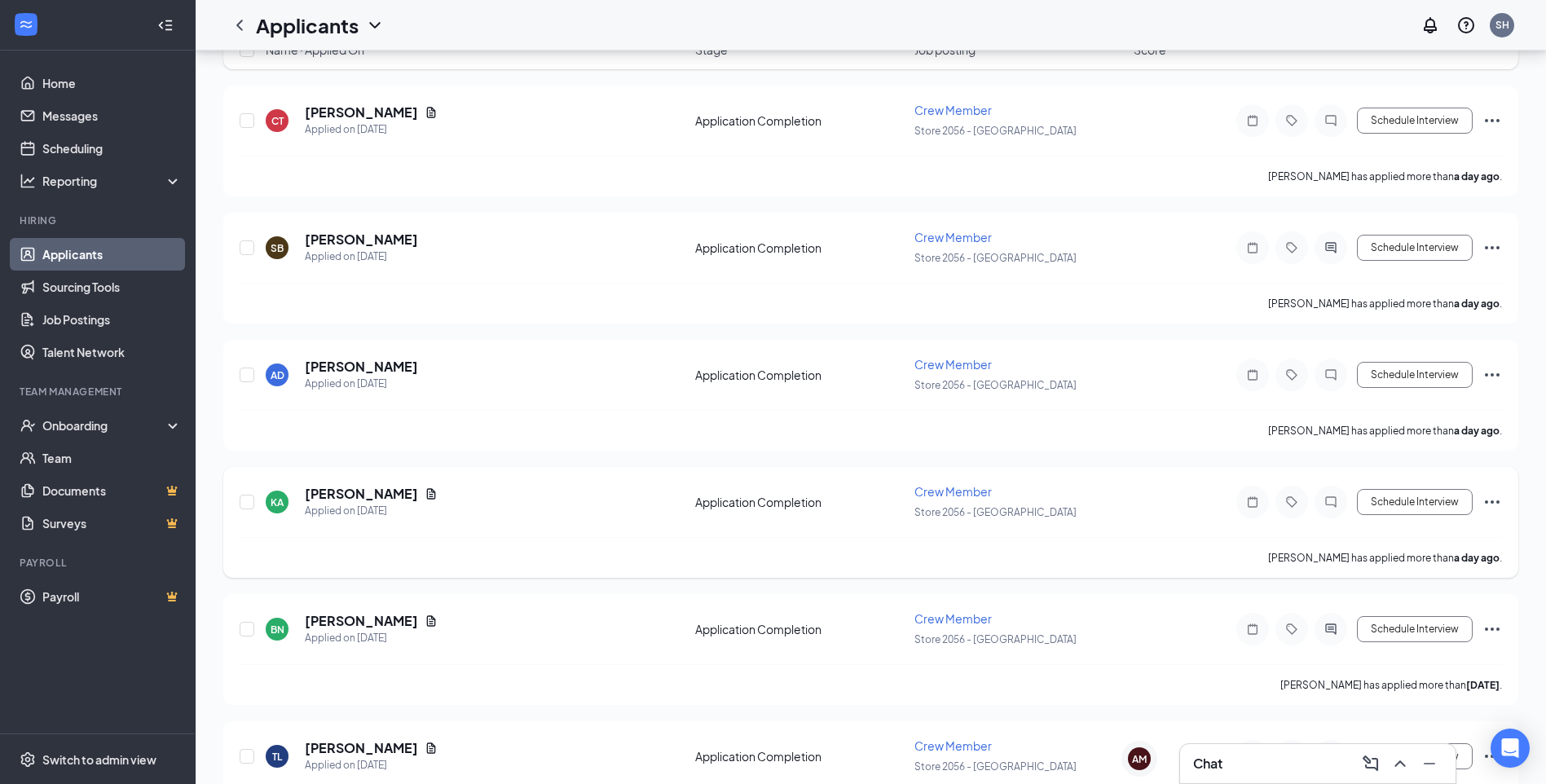
scroll to position [81, 0]
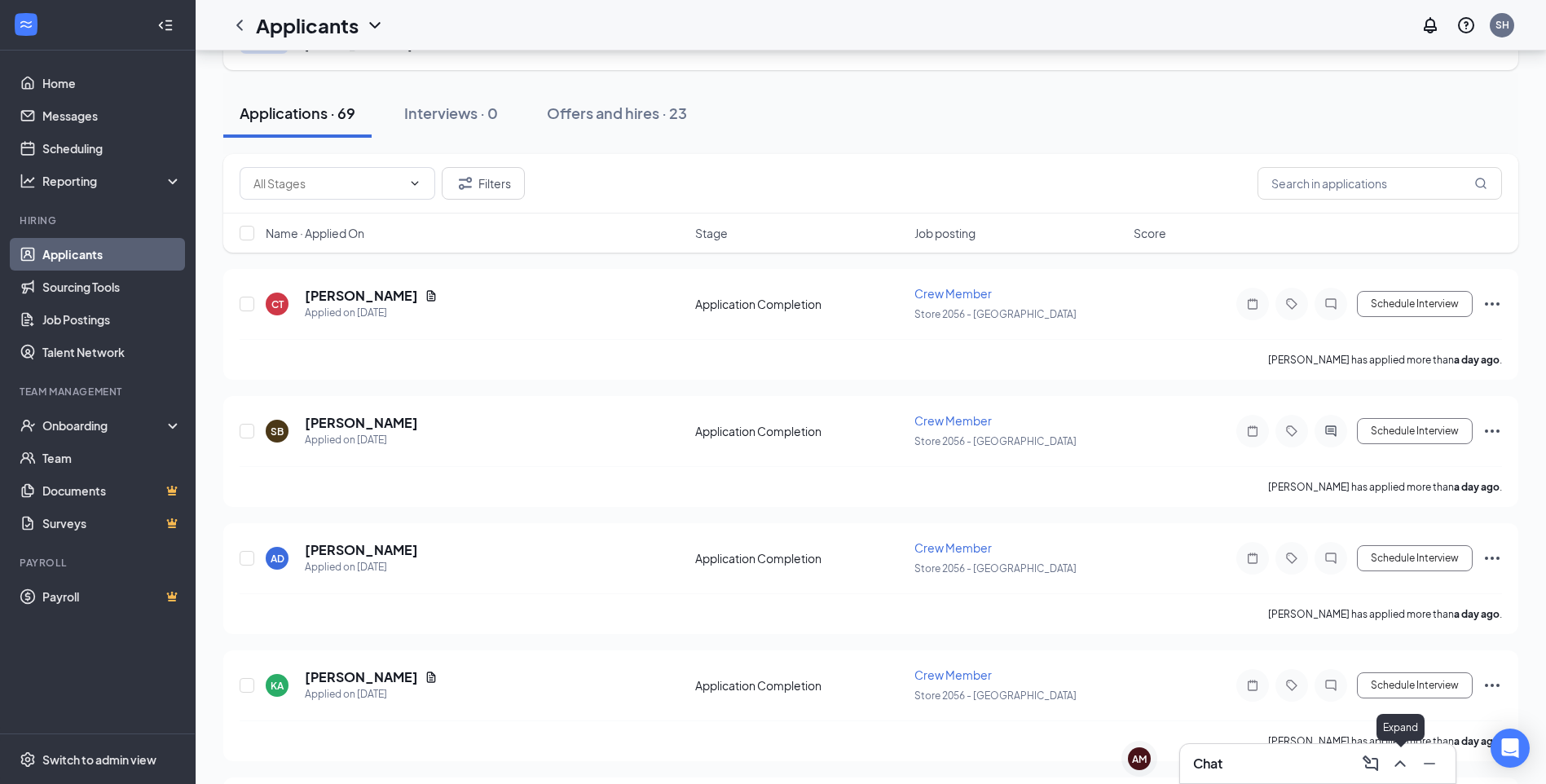
click at [1402, 770] on icon "ChevronUp" at bounding box center [1400, 763] width 20 height 20
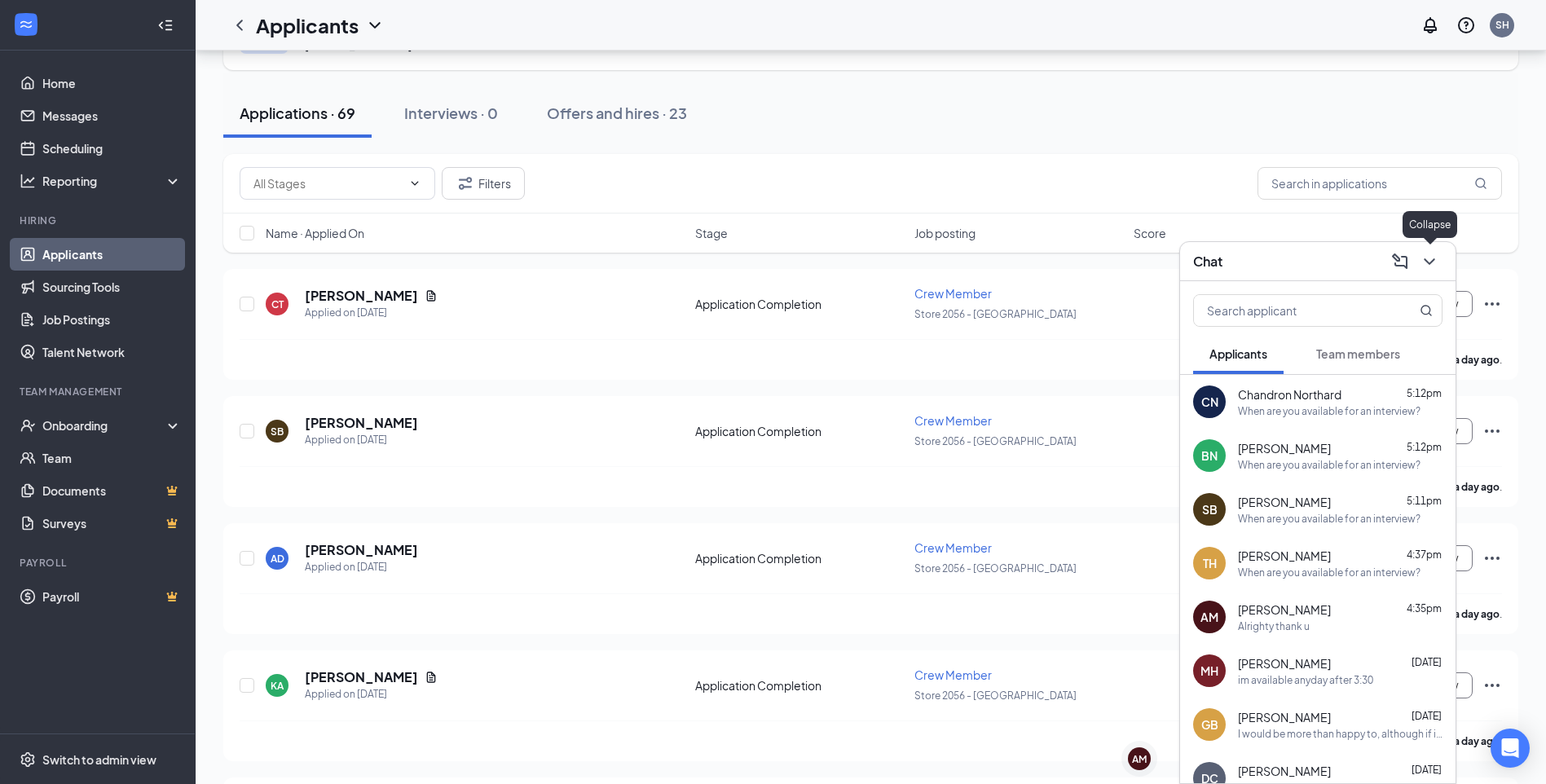
click at [1433, 255] on icon "ChevronDown" at bounding box center [1430, 262] width 20 height 20
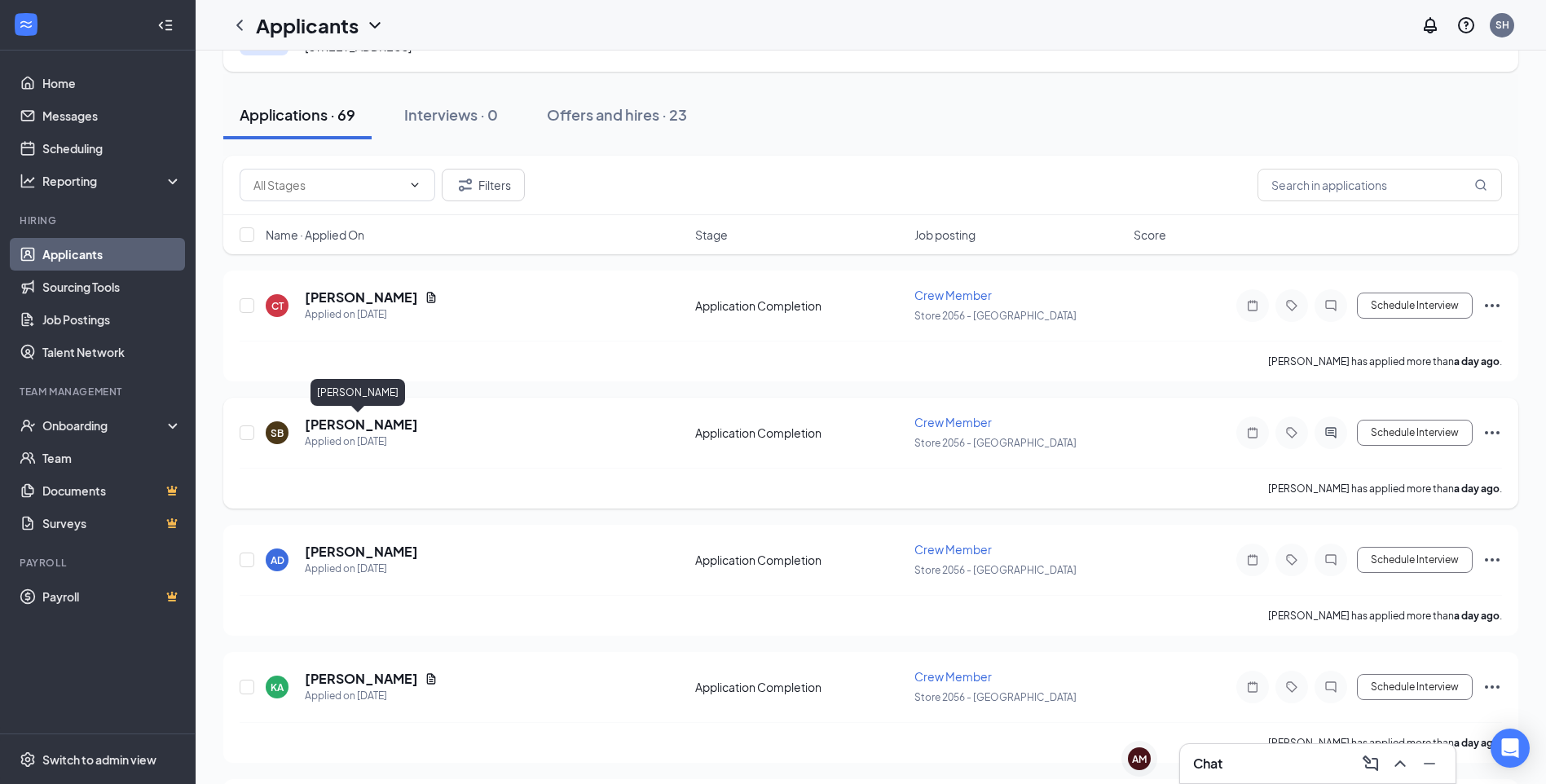
scroll to position [0, 0]
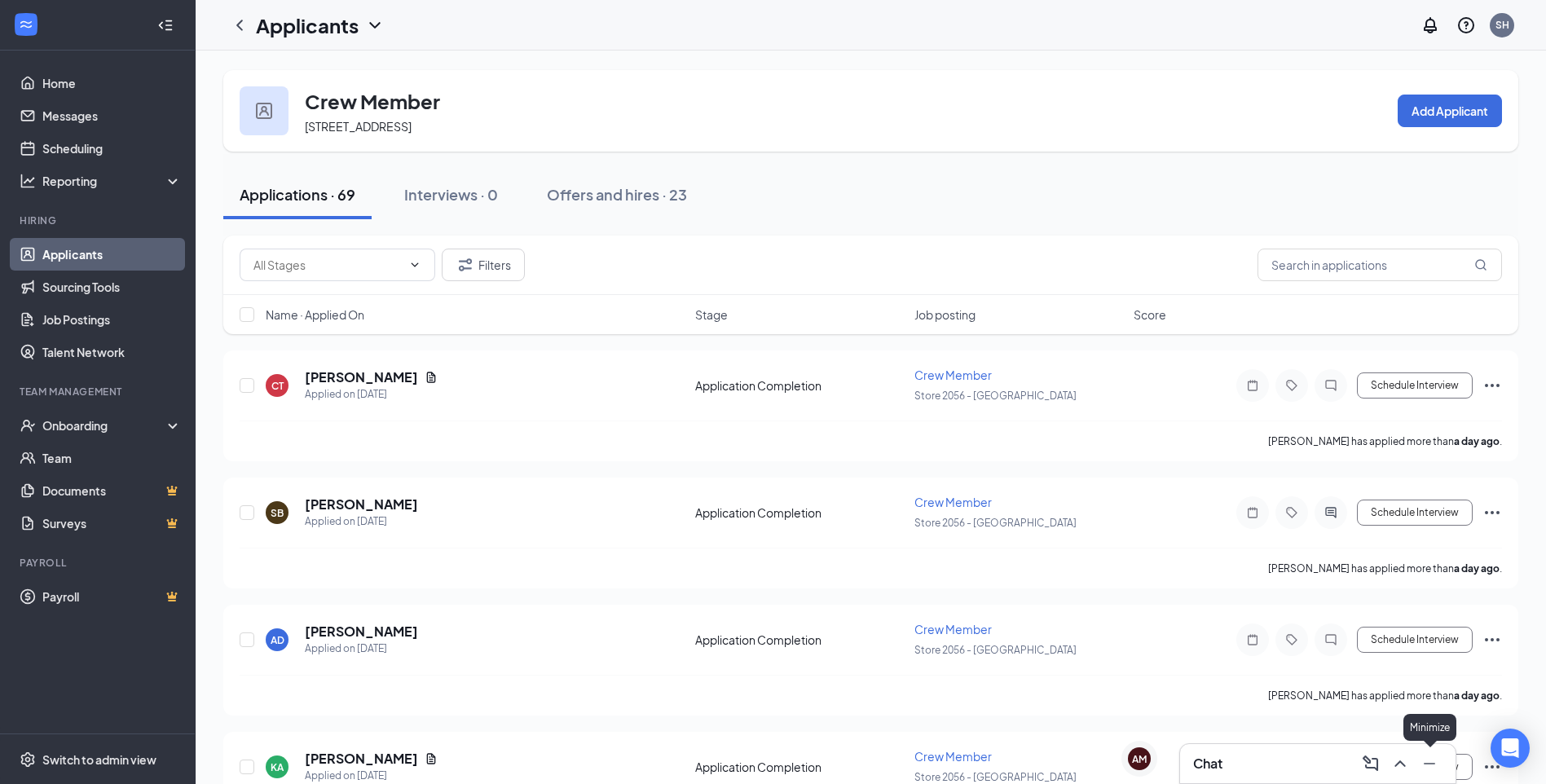
click at [1406, 764] on icon "ChevronUp" at bounding box center [1400, 763] width 20 height 20
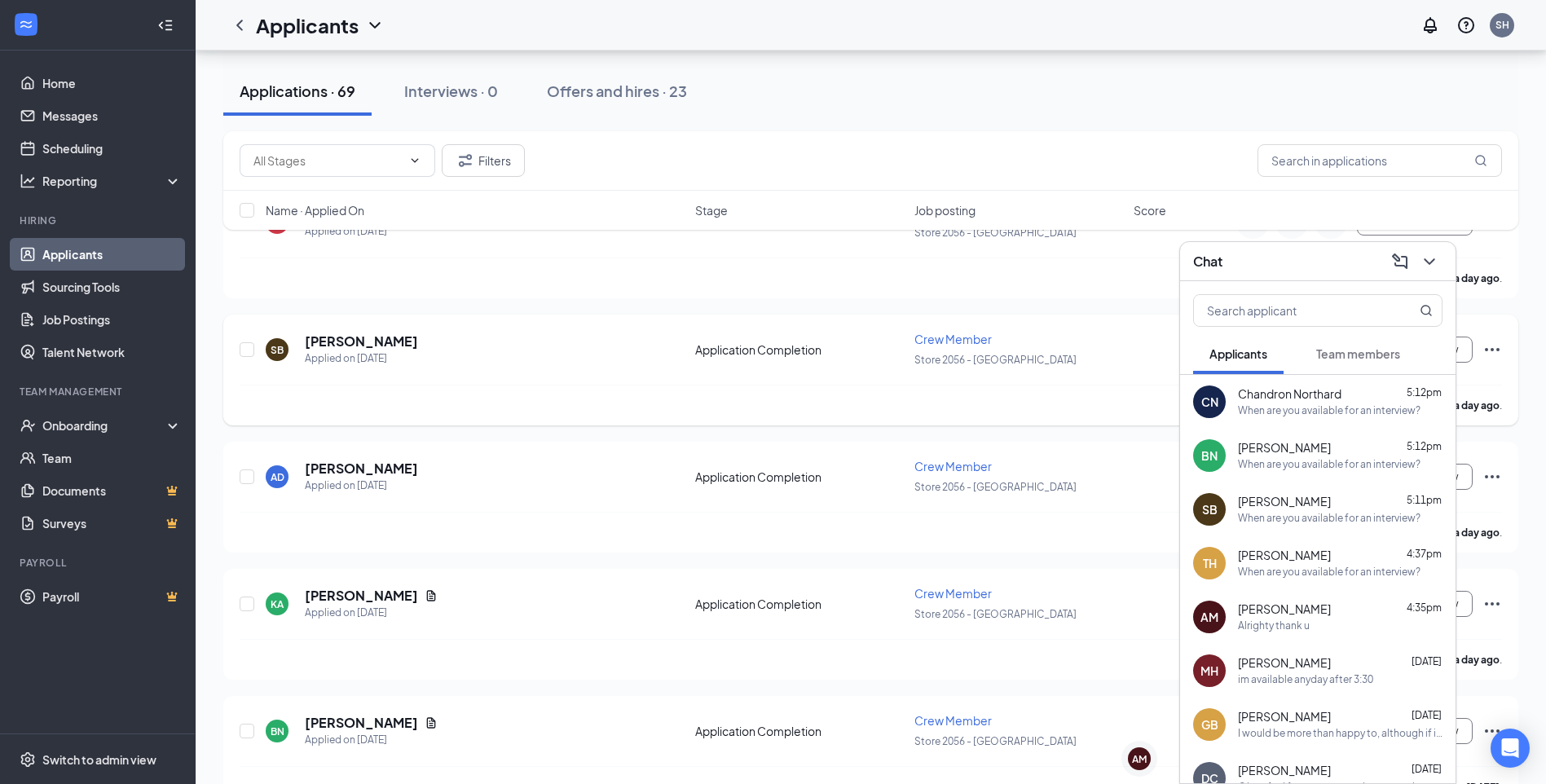
scroll to position [81, 0]
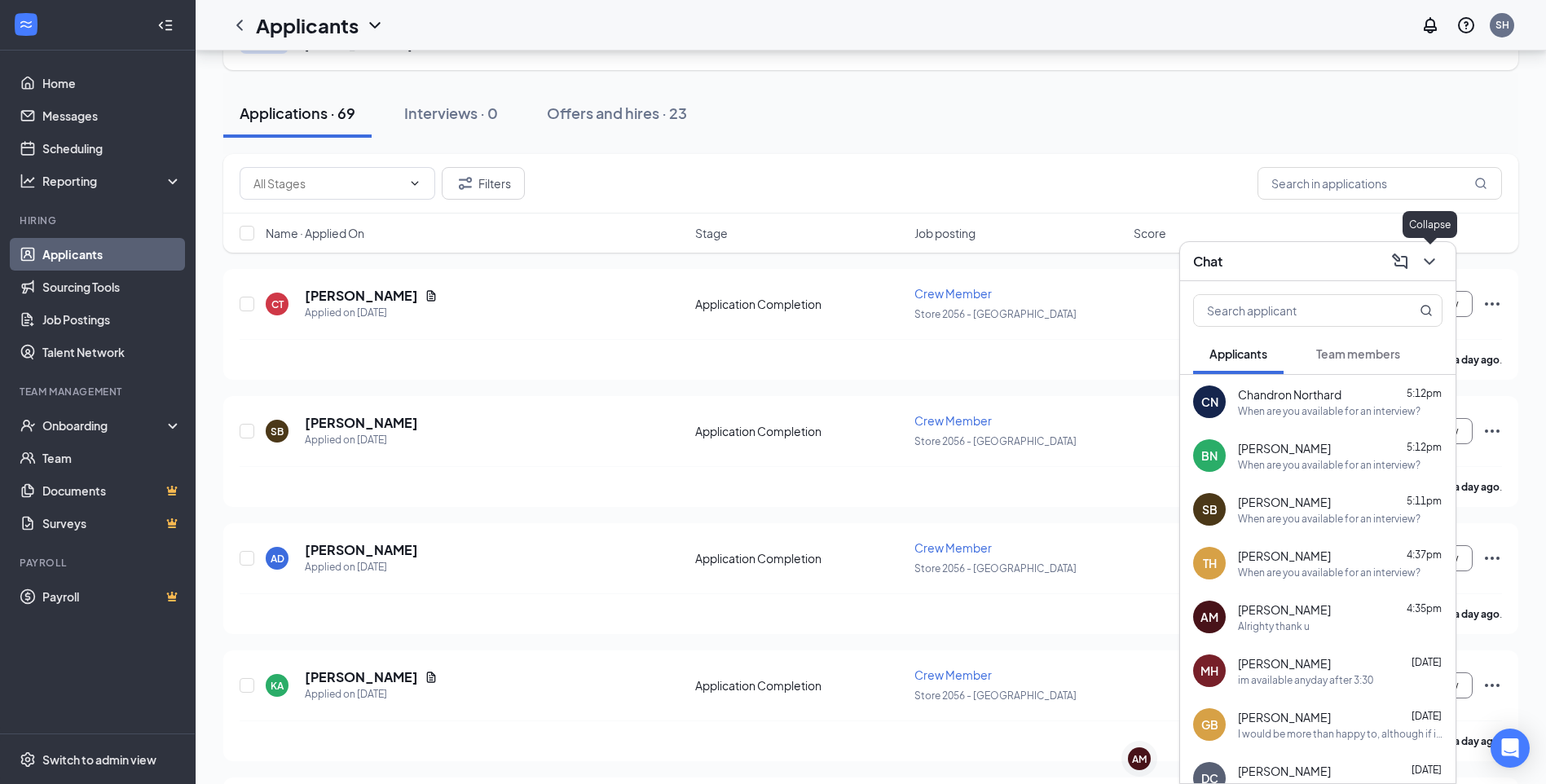
click at [1433, 260] on icon "ChevronDown" at bounding box center [1429, 261] width 11 height 6
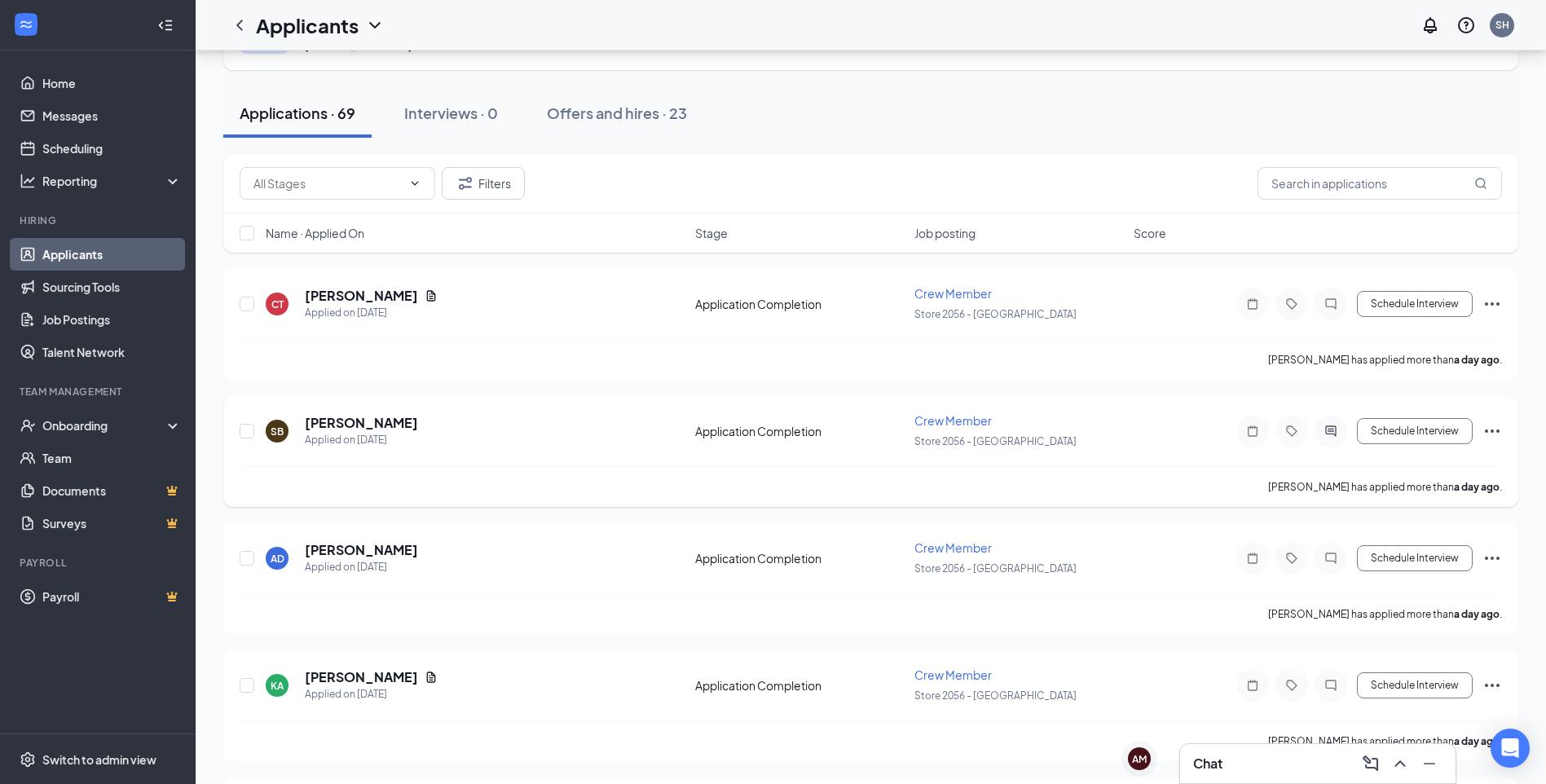
click at [1496, 431] on icon "Ellipses" at bounding box center [1492, 431] width 14 height 4
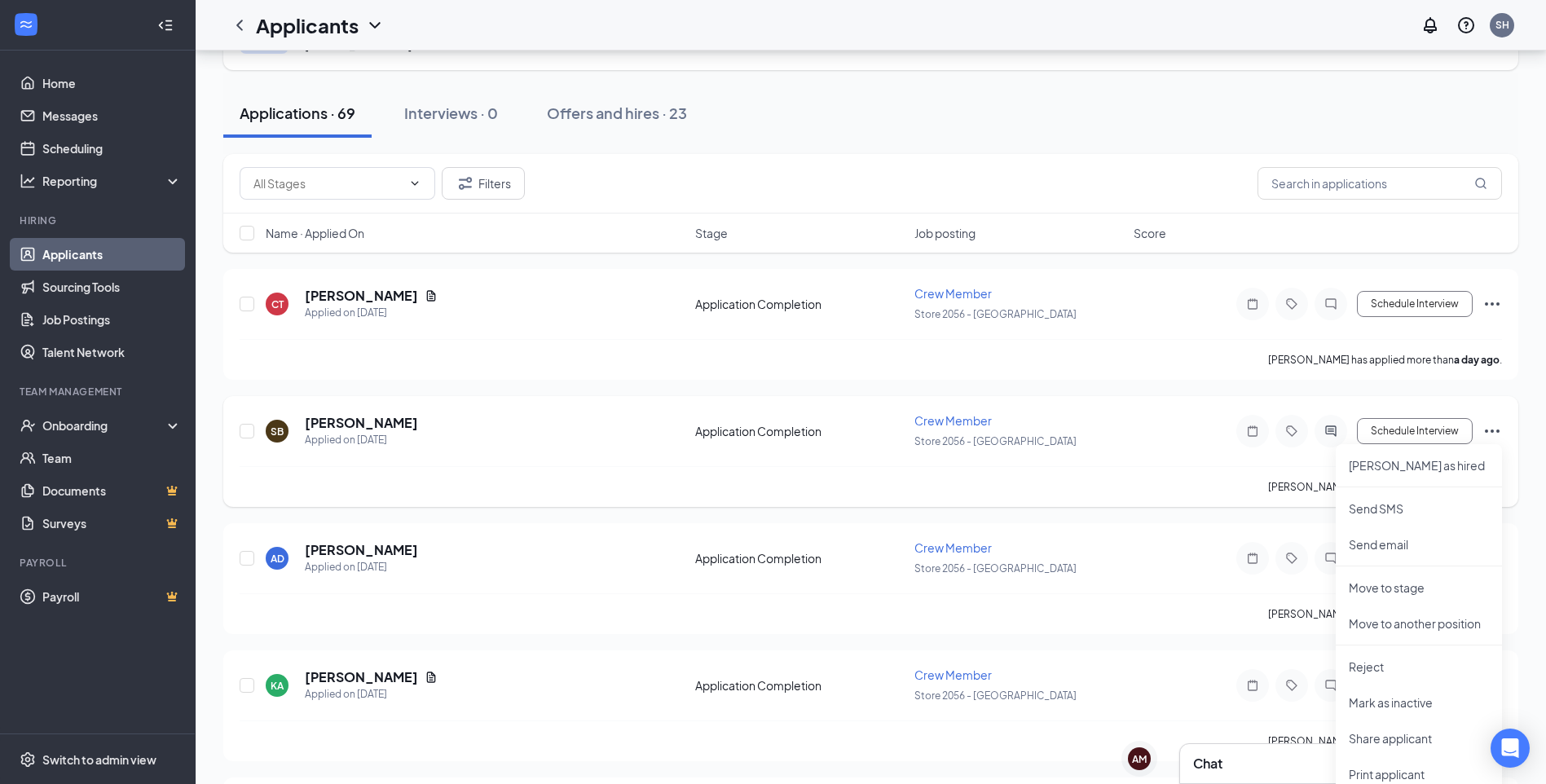
click at [1496, 430] on icon "Ellipses" at bounding box center [1492, 431] width 20 height 20
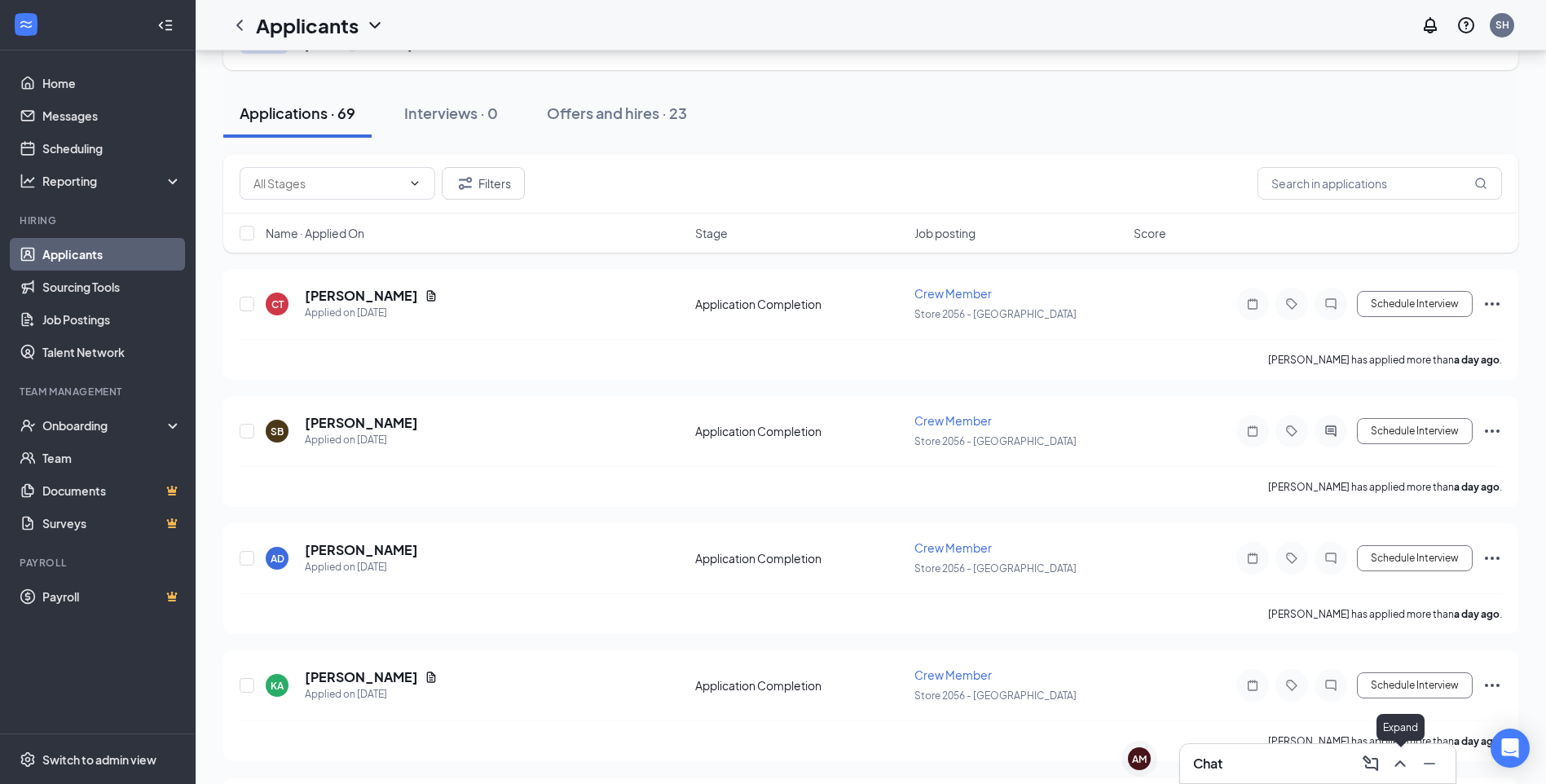
click at [1395, 763] on icon "ChevronUp" at bounding box center [1400, 763] width 20 height 20
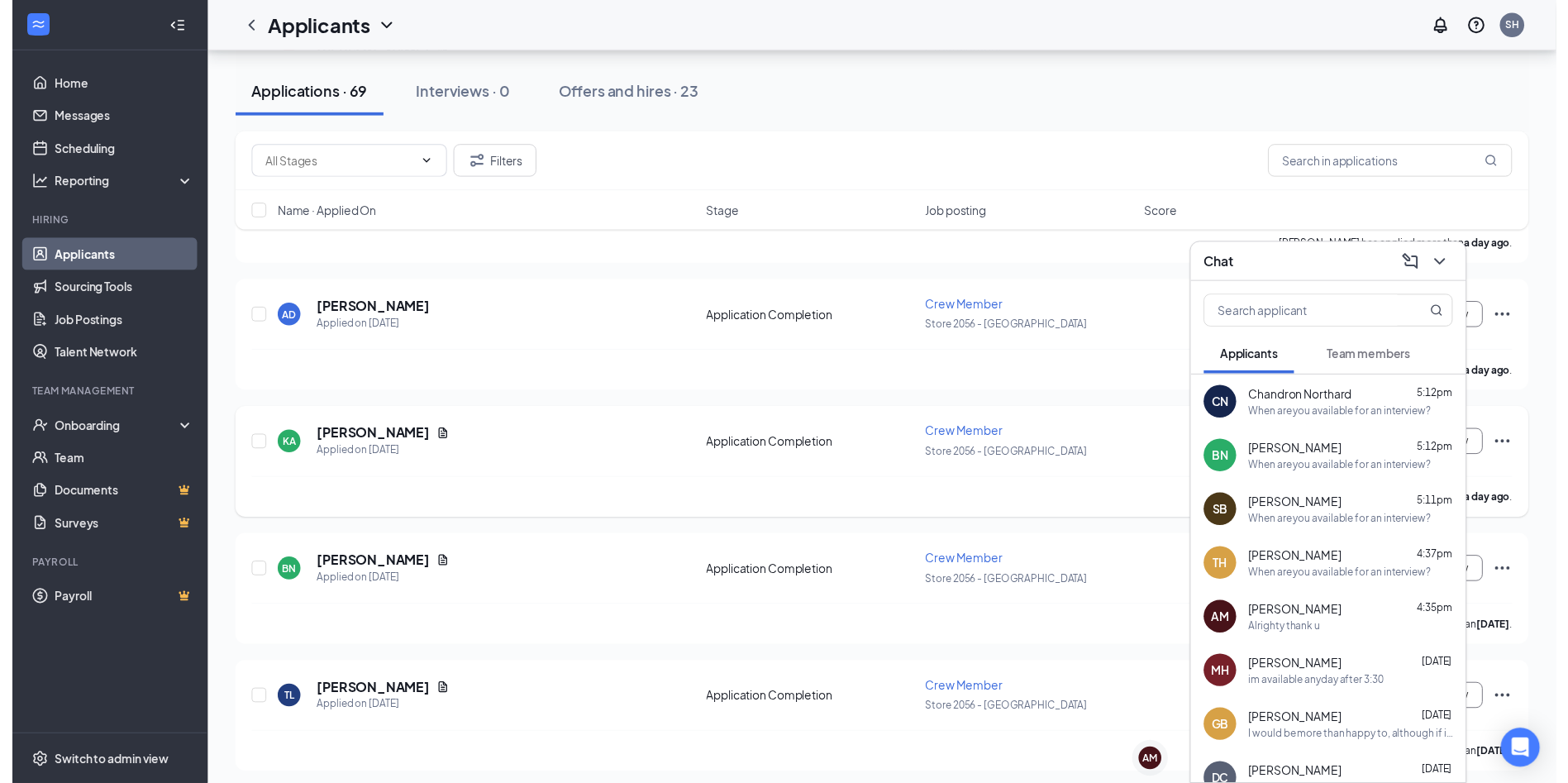
scroll to position [331, 0]
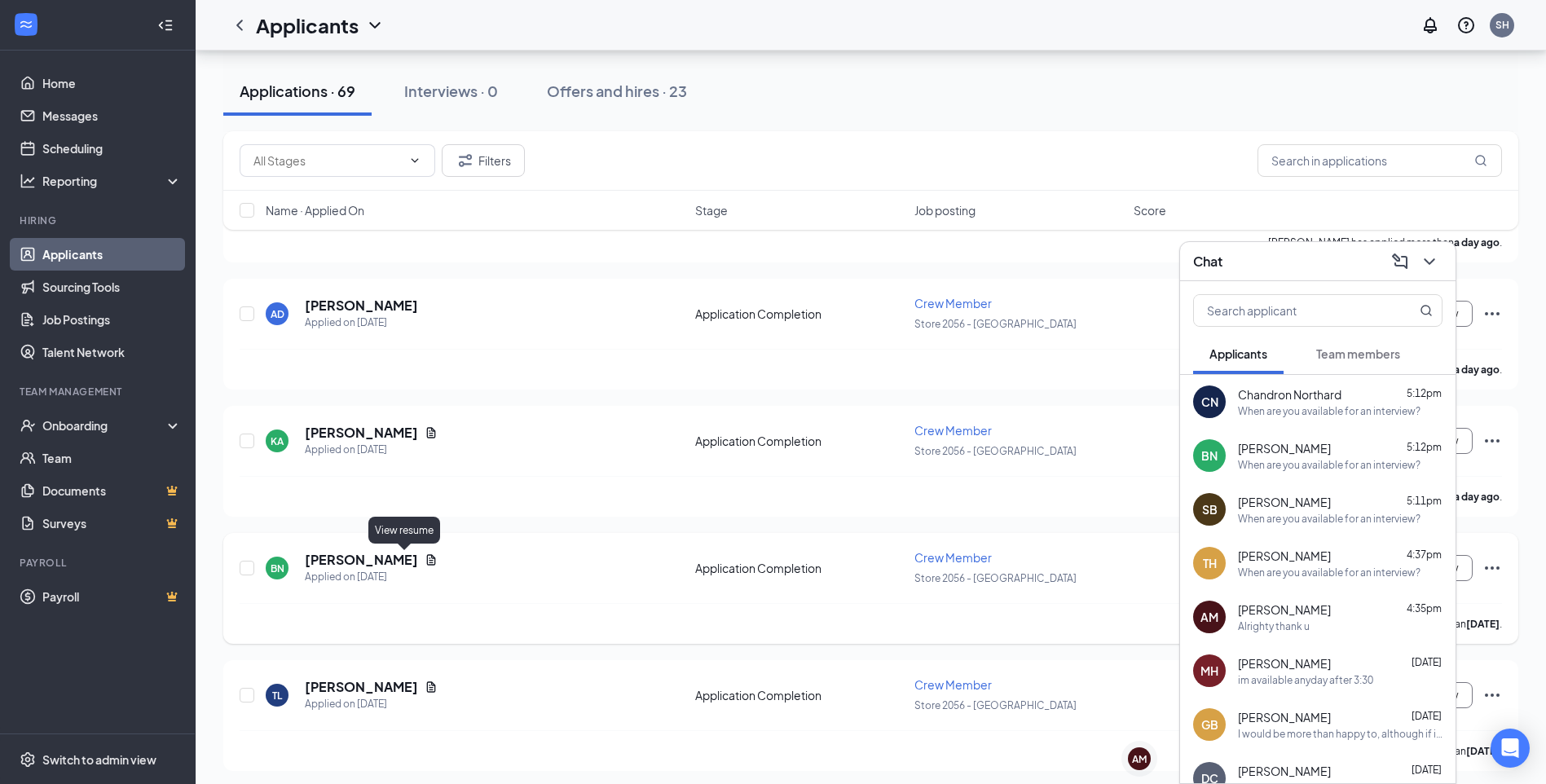
click at [427, 558] on icon "Document" at bounding box center [431, 560] width 9 height 11
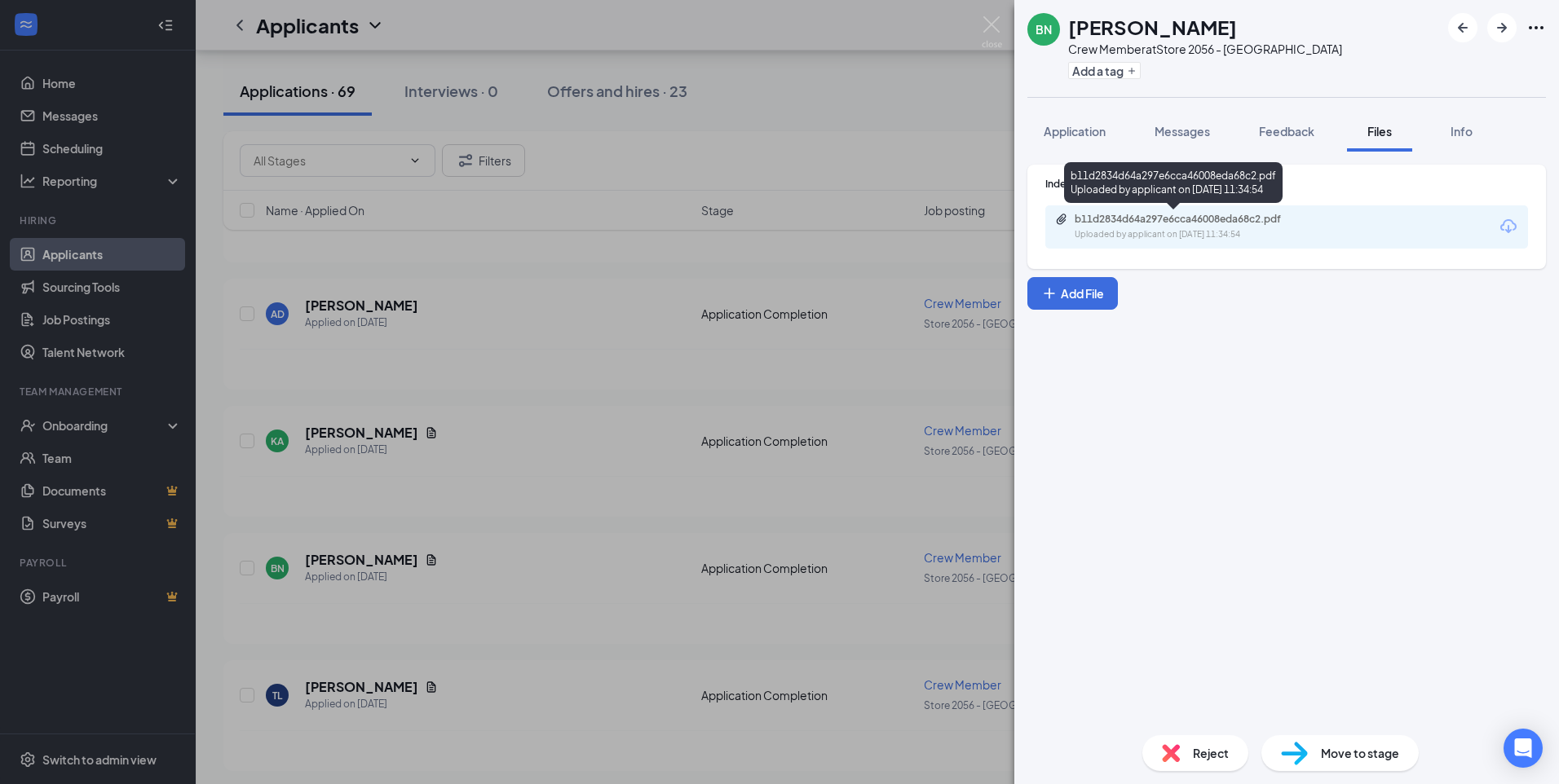
click at [1244, 218] on div "b11d2834d64a297e6cca46008eda68c2.pdf" at bounding box center [1189, 219] width 229 height 13
click at [853, 112] on div "BN [PERSON_NAME] Crew Member at Store 2056 - [GEOGRAPHIC_DATA] Add a tag Applic…" at bounding box center [779, 392] width 1559 height 784
click at [983, 28] on div "Applicants SH" at bounding box center [877, 25] width 1363 height 51
